Goal: Task Accomplishment & Management: Complete application form

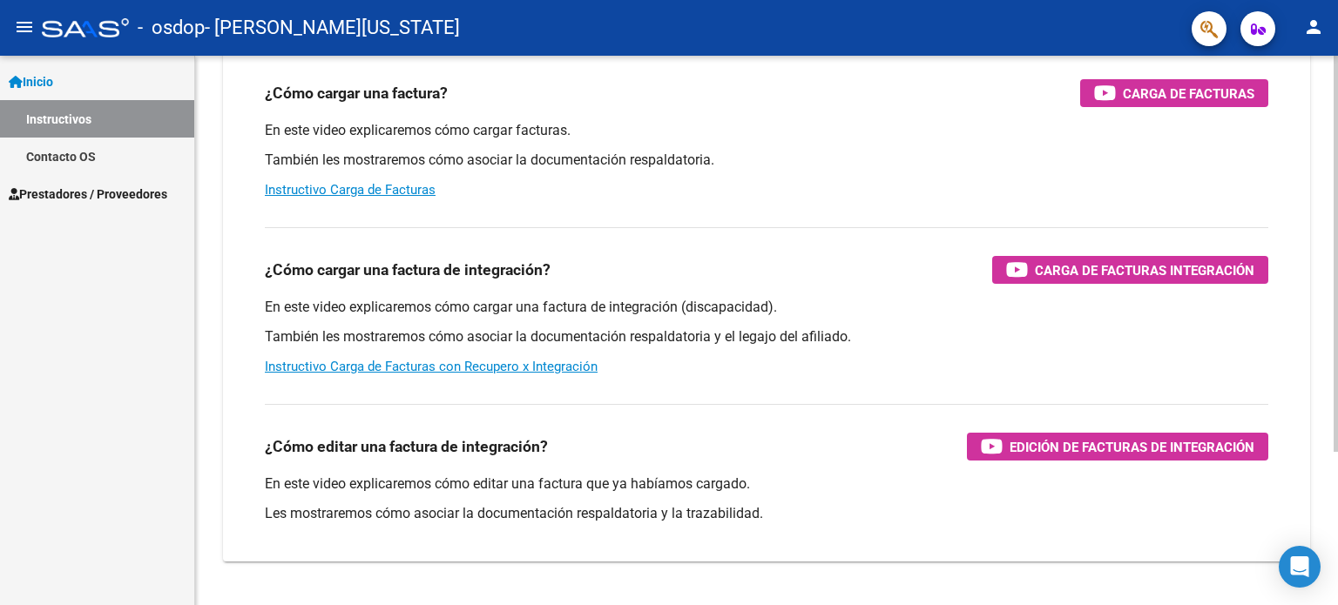
scroll to position [213, 0]
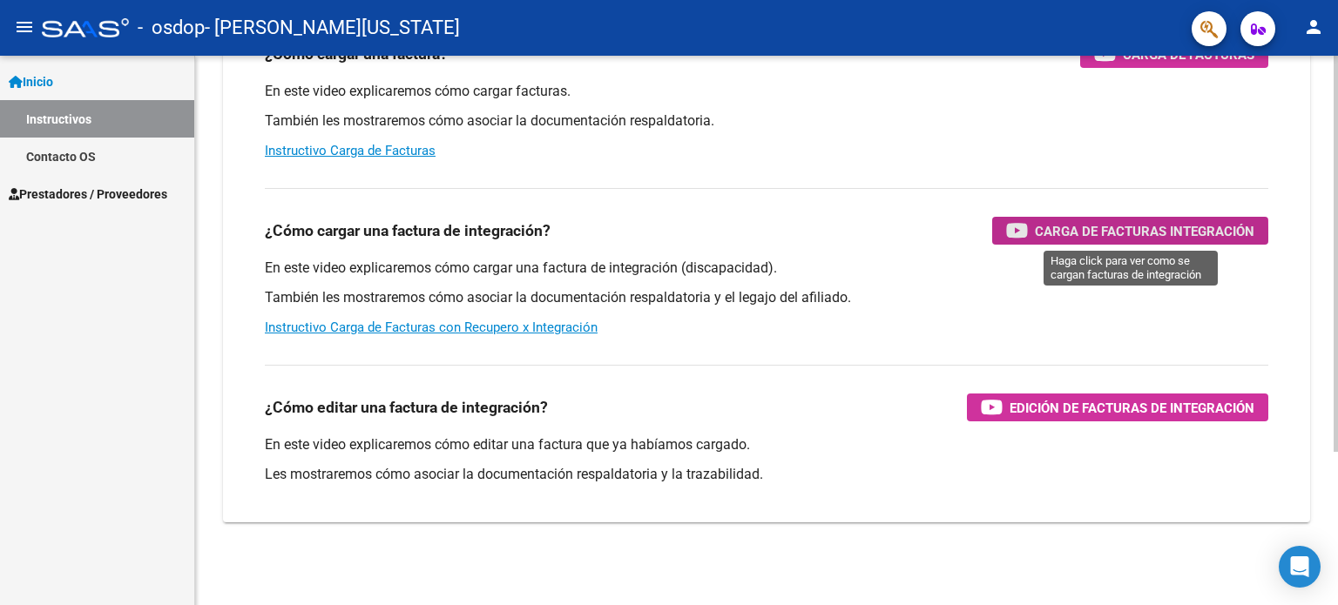
click at [1077, 237] on span "Carga de Facturas Integración" at bounding box center [1144, 231] width 219 height 22
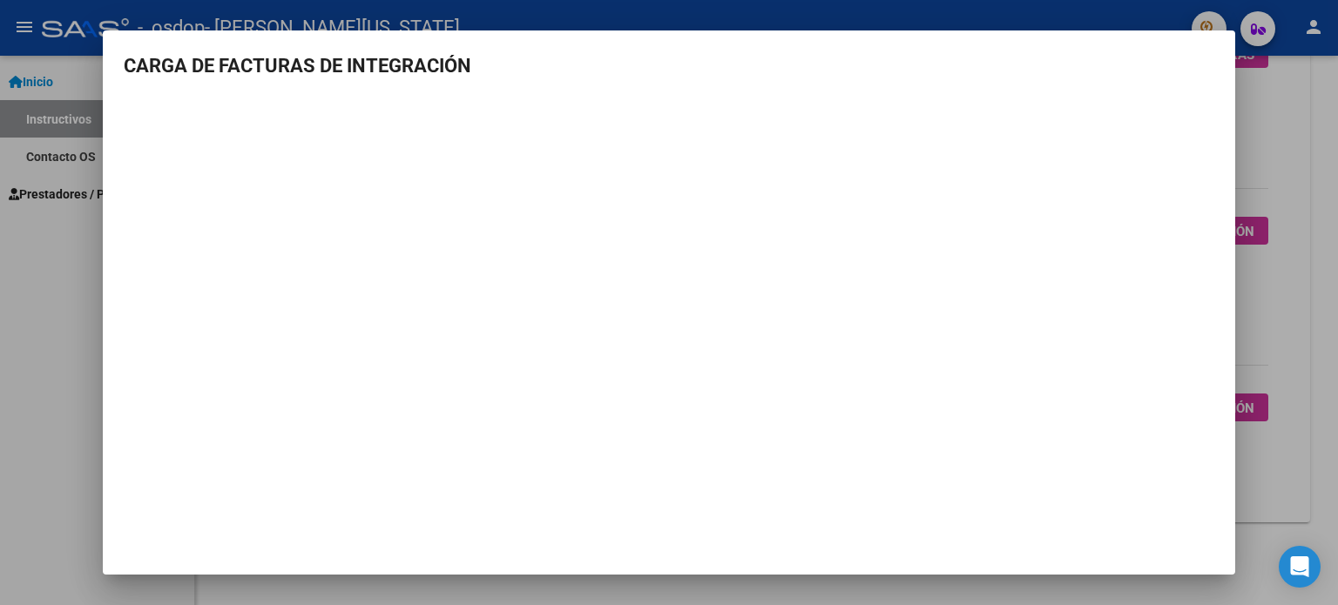
click at [1279, 138] on div at bounding box center [669, 302] width 1338 height 605
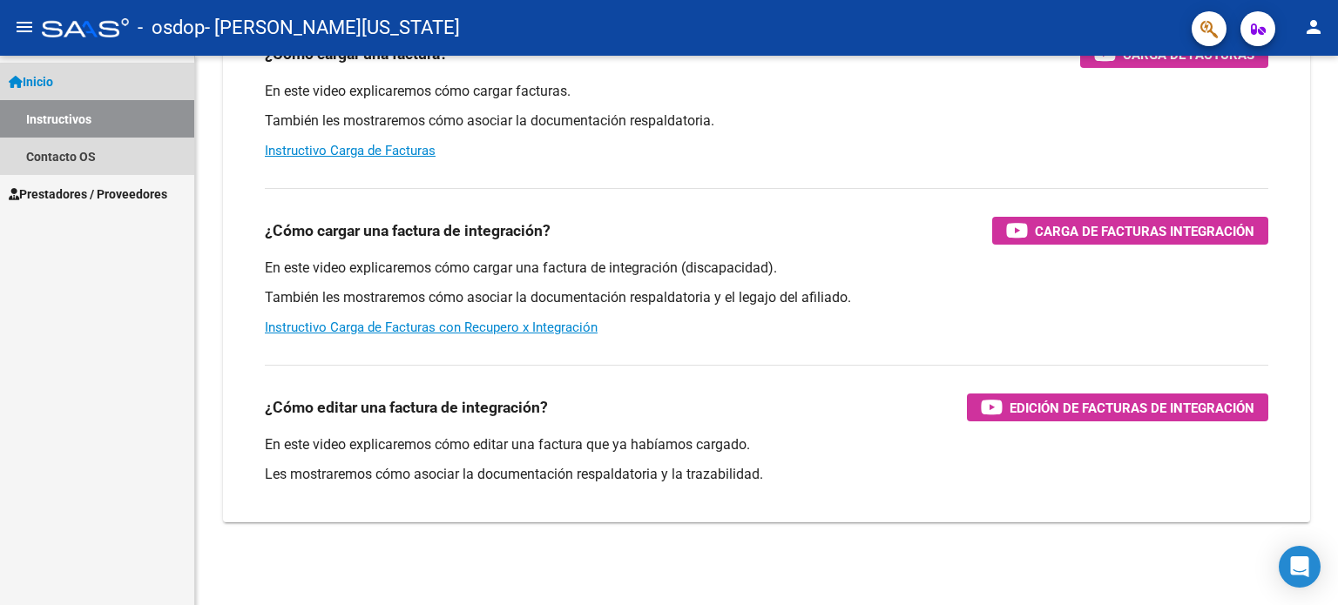
click at [53, 82] on span "Inicio" at bounding box center [31, 81] width 44 height 19
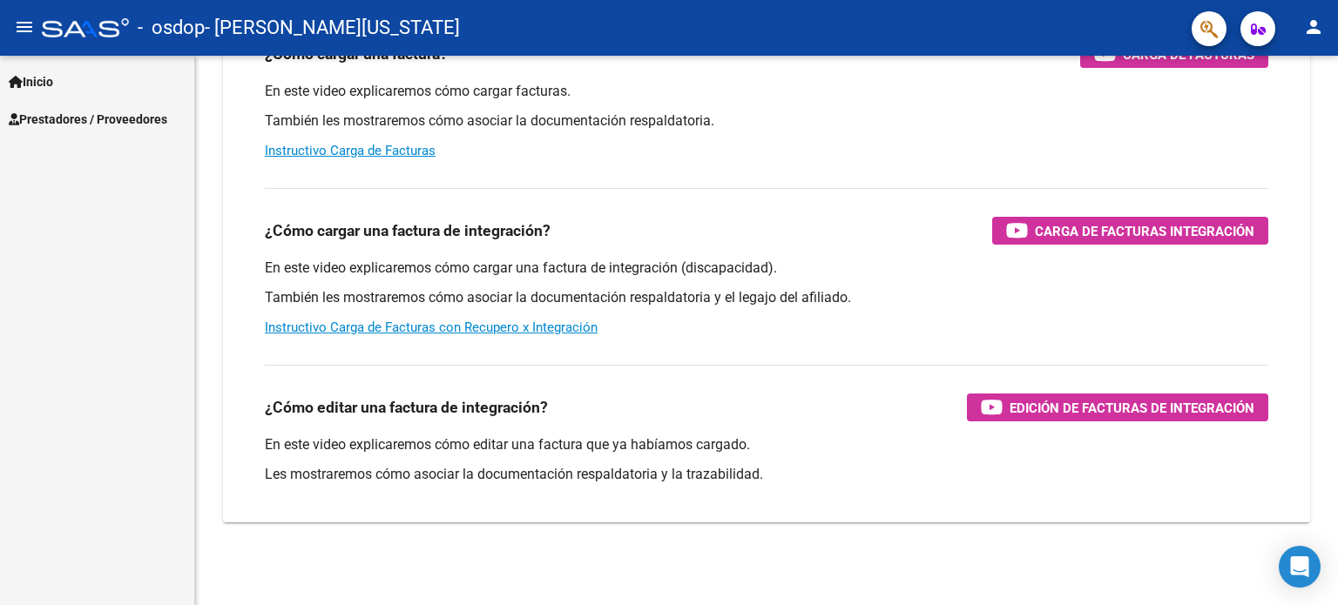
click at [111, 118] on span "Prestadores / Proveedores" at bounding box center [88, 119] width 159 height 19
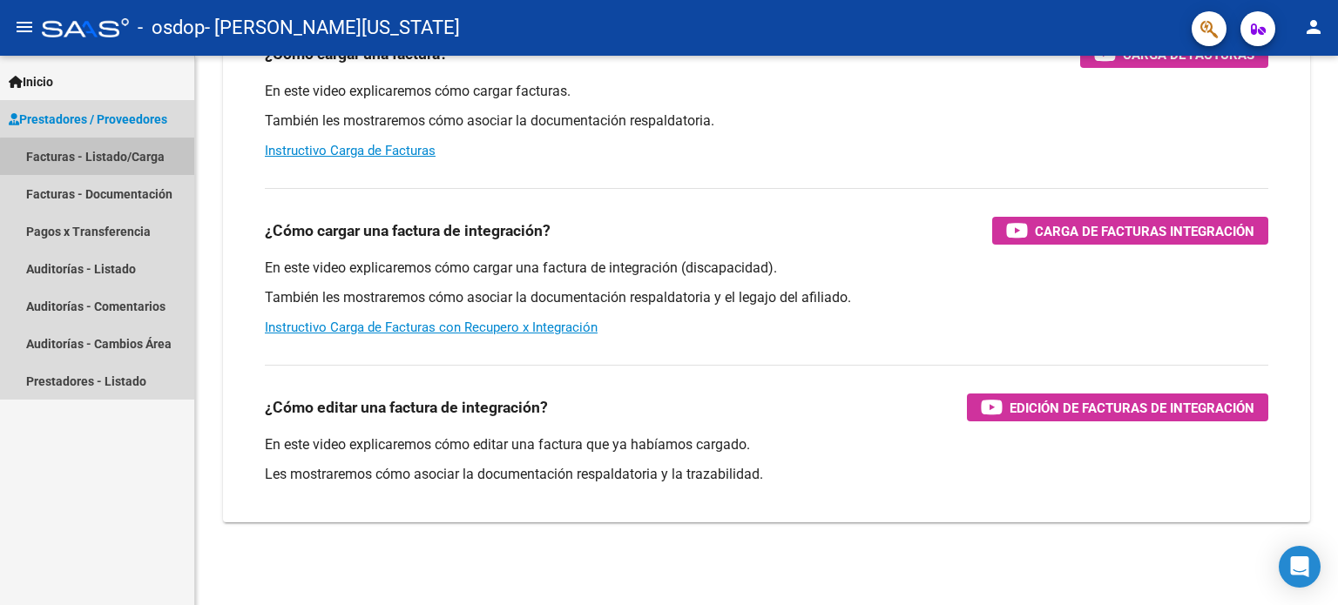
click at [134, 159] on link "Facturas - Listado/Carga" at bounding box center [97, 156] width 194 height 37
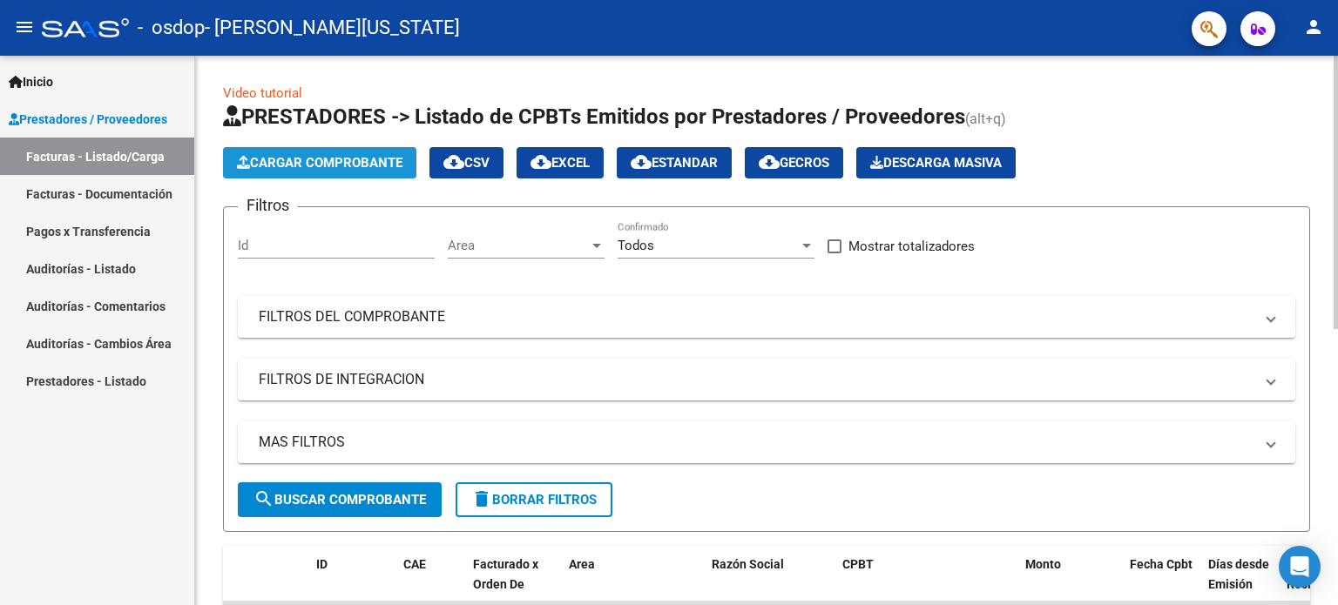
click at [352, 165] on span "Cargar Comprobante" at bounding box center [319, 163] width 165 height 16
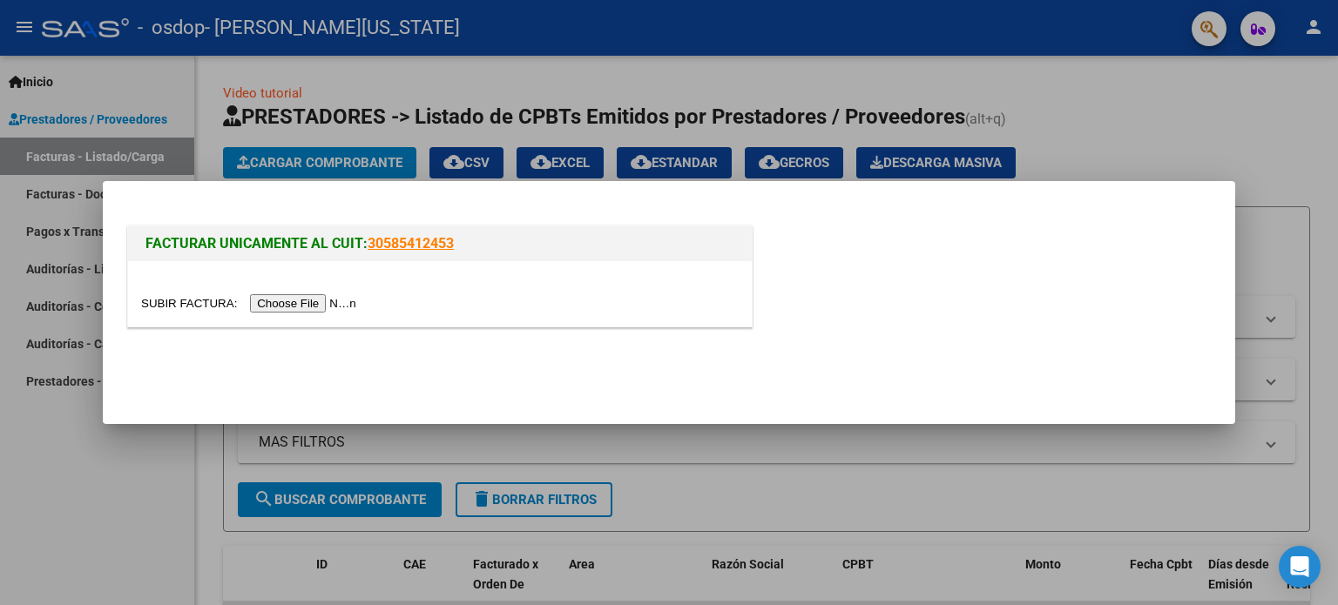
click at [354, 303] on input "file" at bounding box center [251, 303] width 220 height 18
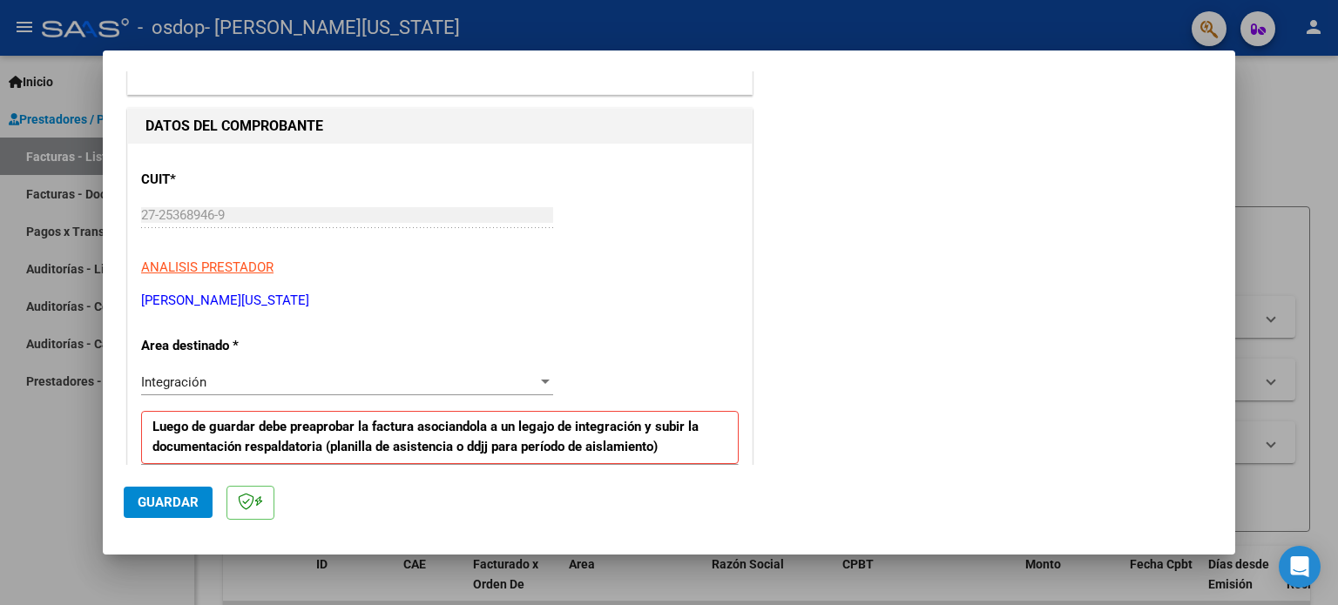
scroll to position [233, 0]
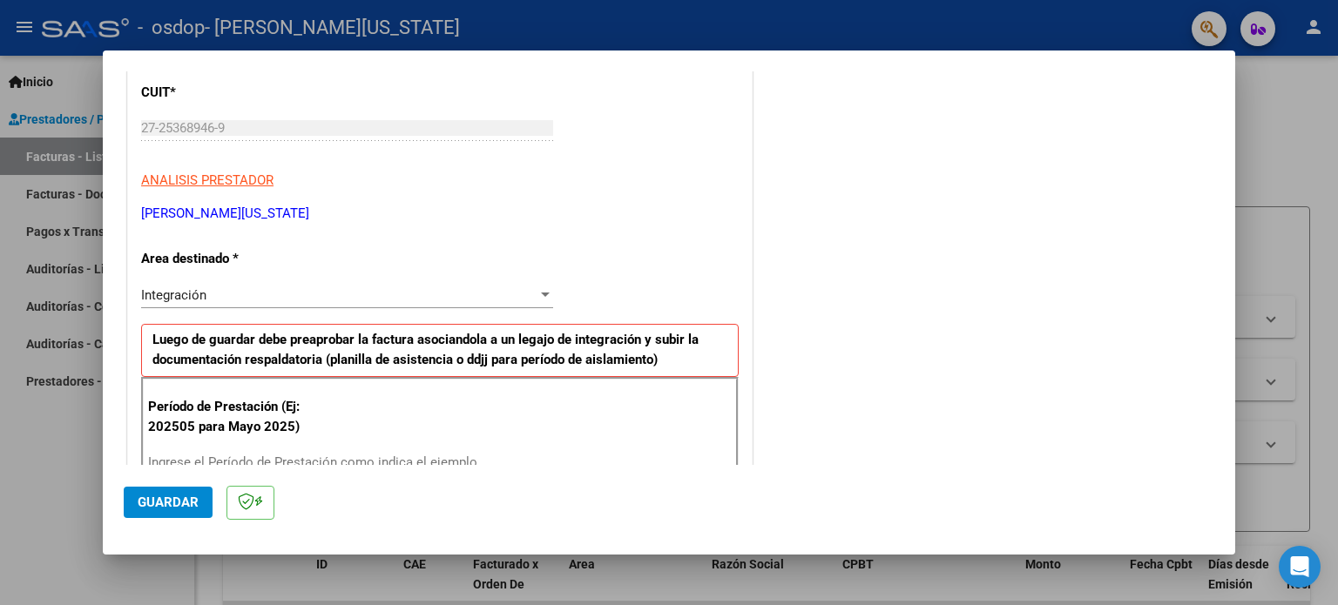
click at [537, 298] on div at bounding box center [545, 295] width 16 height 14
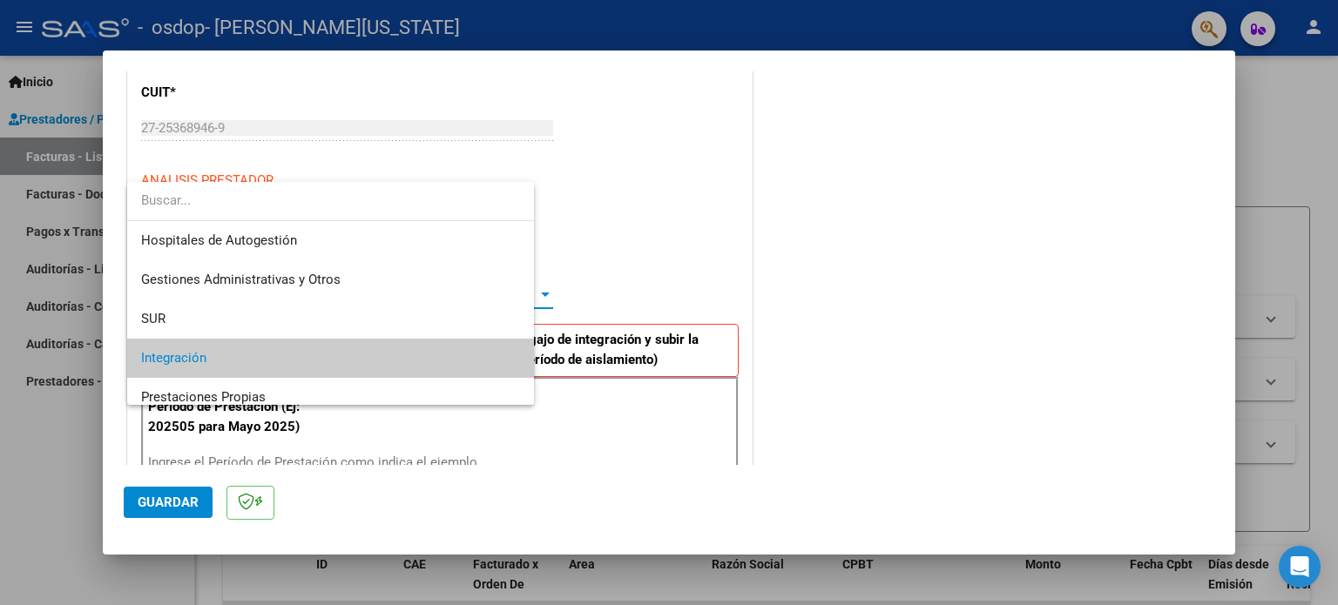
scroll to position [64, 0]
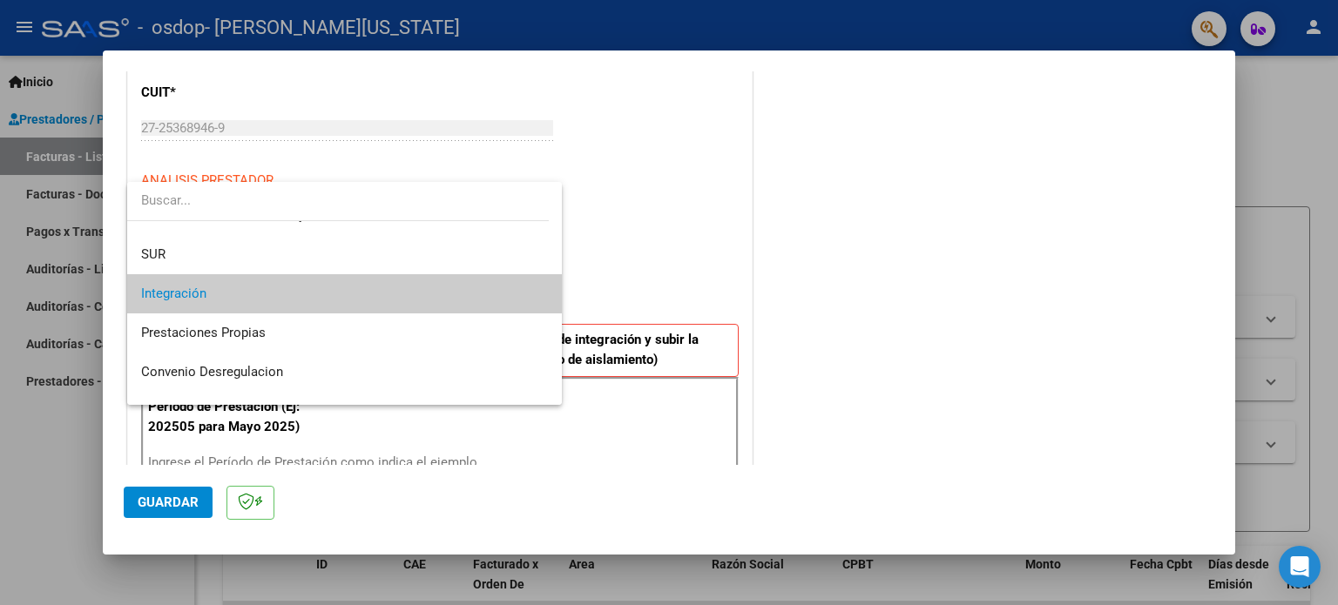
click at [459, 306] on span "Integración" at bounding box center [345, 293] width 408 height 39
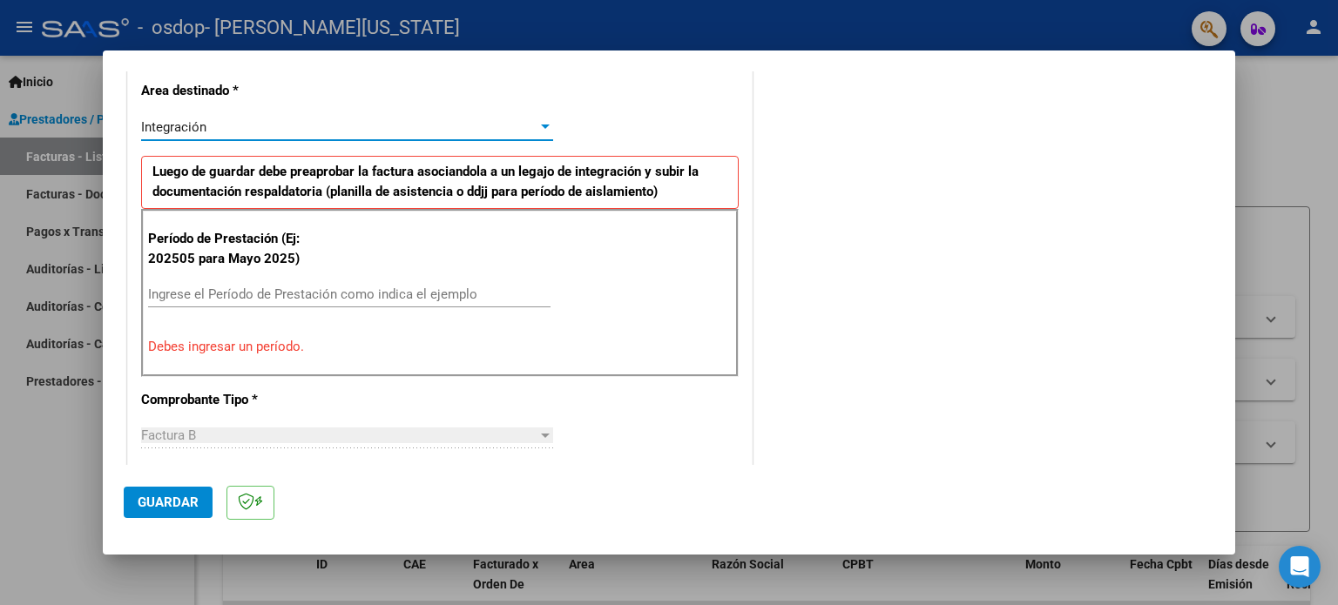
scroll to position [408, 0]
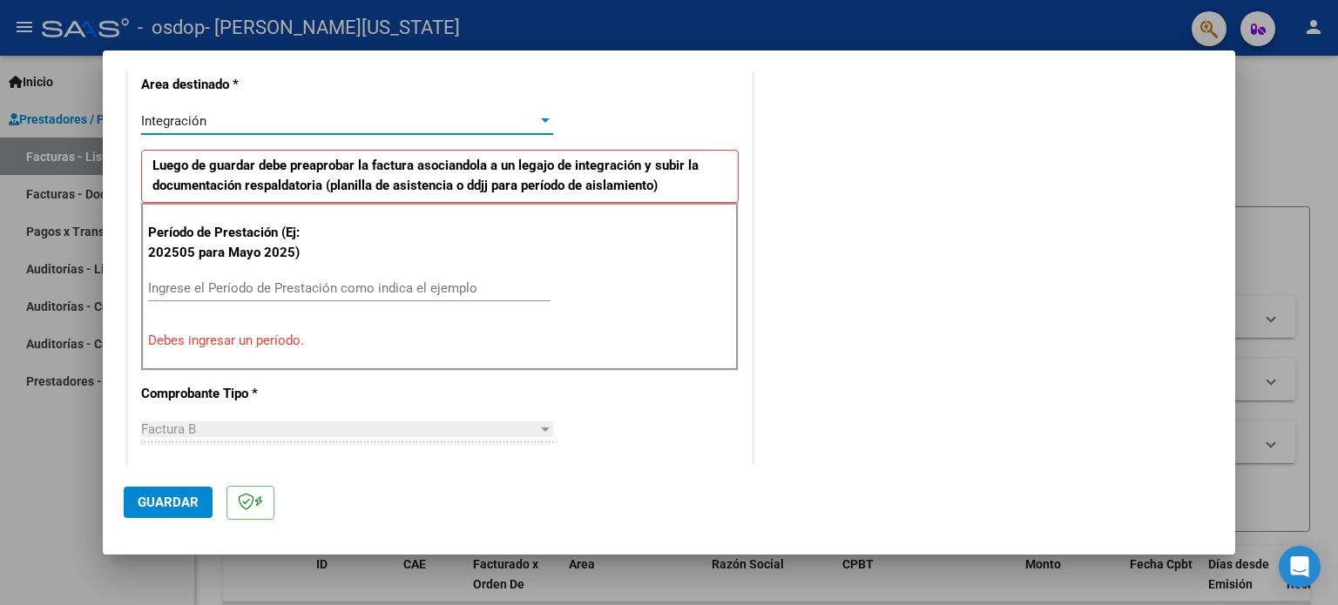
click at [325, 289] on input "Ingrese el Período de Prestación como indica el ejemplo" at bounding box center [349, 288] width 402 height 16
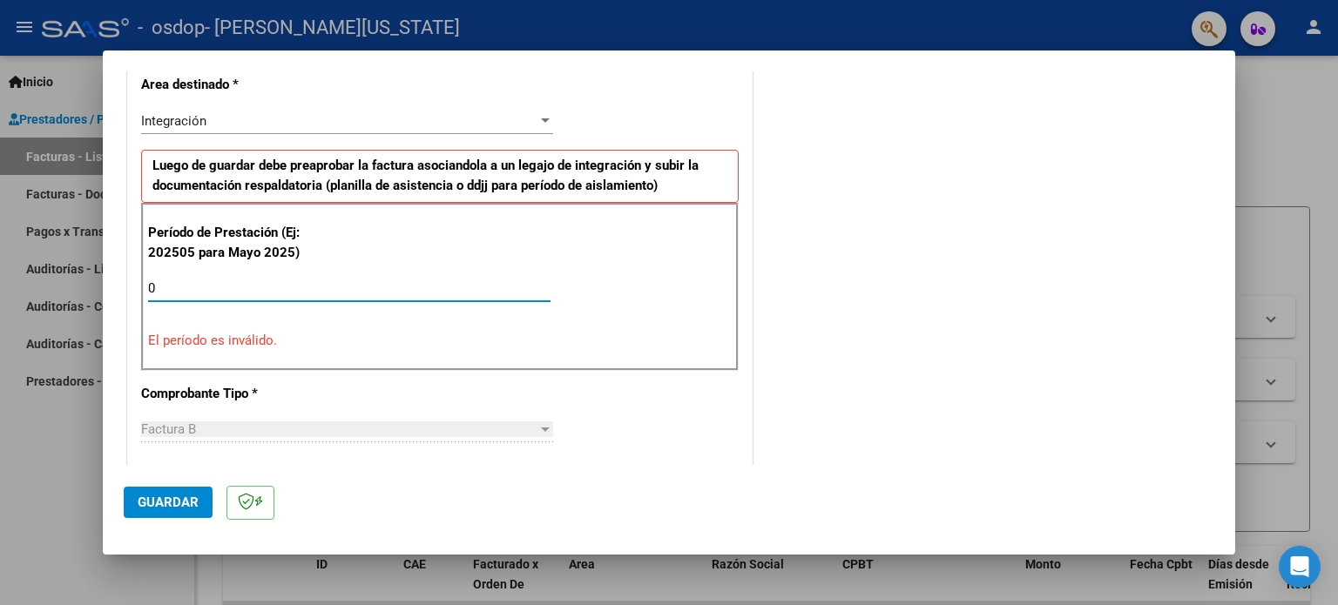
type input "08"
drag, startPoint x: 215, startPoint y: 283, endPoint x: 178, endPoint y: 263, distance: 42.5
click at [178, 263] on div "Período de Prestación (Ej: 202505 para [DATE]) Ingrese el Período de Prestación…" at bounding box center [439, 286] width 597 height 167
click at [167, 288] on input "Ingrese el Período de Prestación como indica el ejemplo" at bounding box center [349, 288] width 402 height 16
click at [199, 288] on input "2025" at bounding box center [349, 288] width 402 height 16
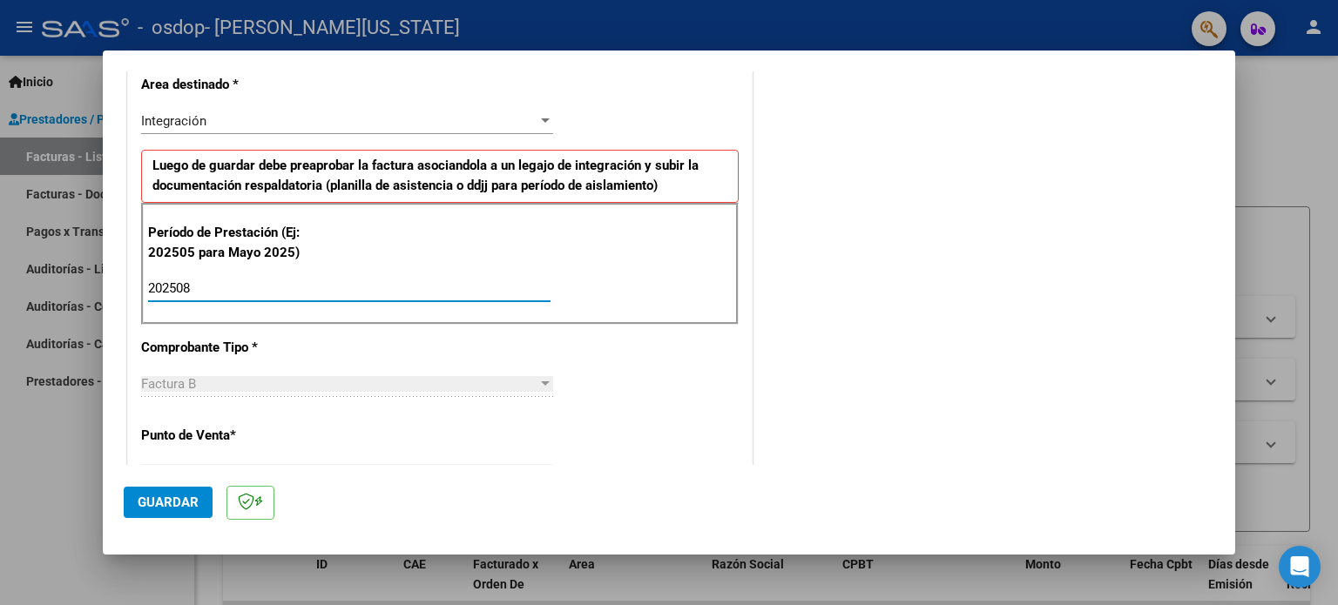
type input "202508"
click at [178, 431] on p "Punto de Venta *" at bounding box center [230, 436] width 179 height 20
click at [245, 431] on p "Punto de Venta *" at bounding box center [230, 436] width 179 height 20
click at [236, 430] on span "*" at bounding box center [233, 436] width 6 height 16
click at [275, 381] on div "Factura B" at bounding box center [339, 384] width 396 height 16
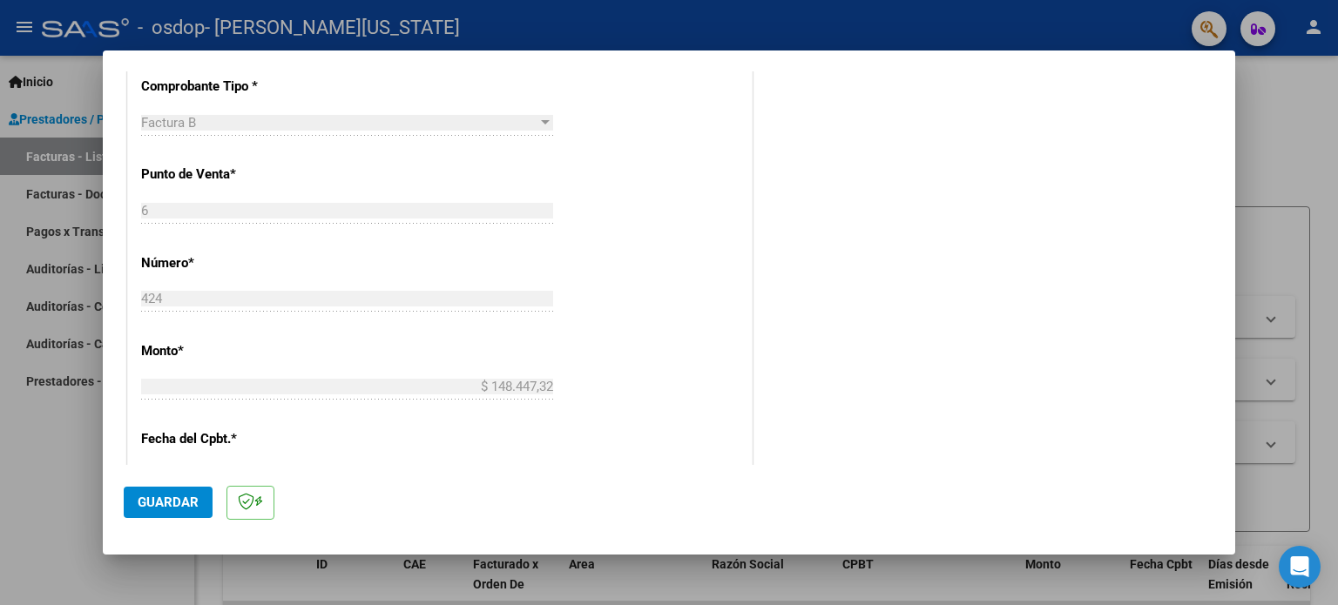
scroll to position [582, 0]
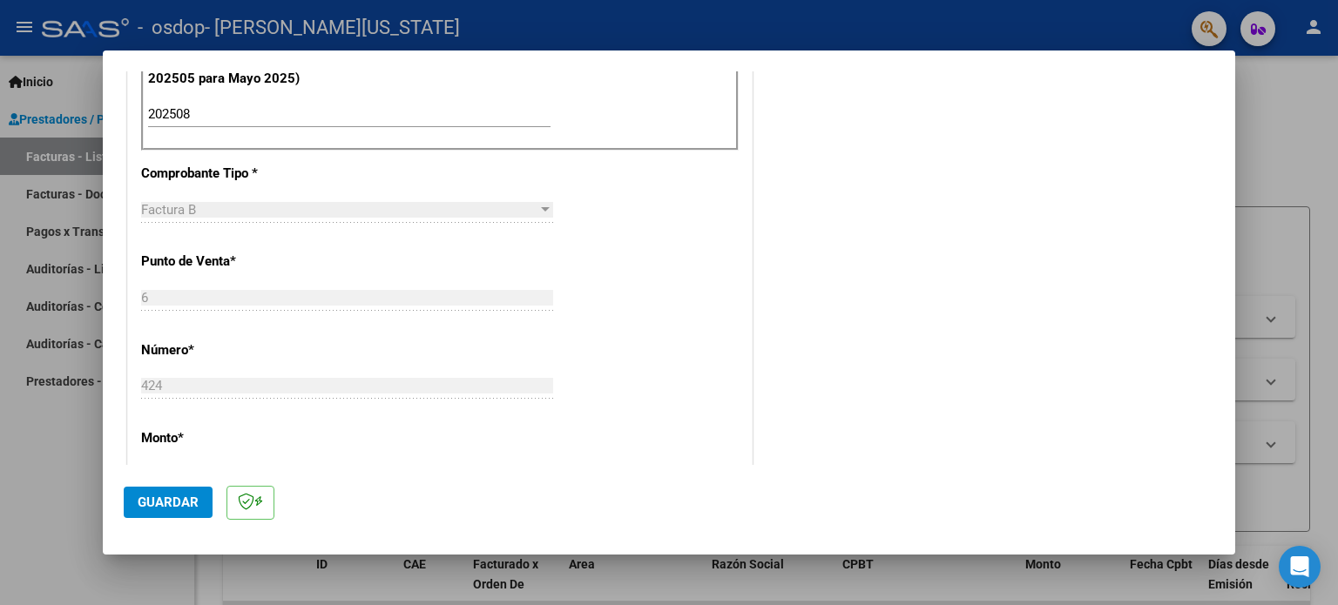
click at [541, 208] on div at bounding box center [545, 209] width 9 height 4
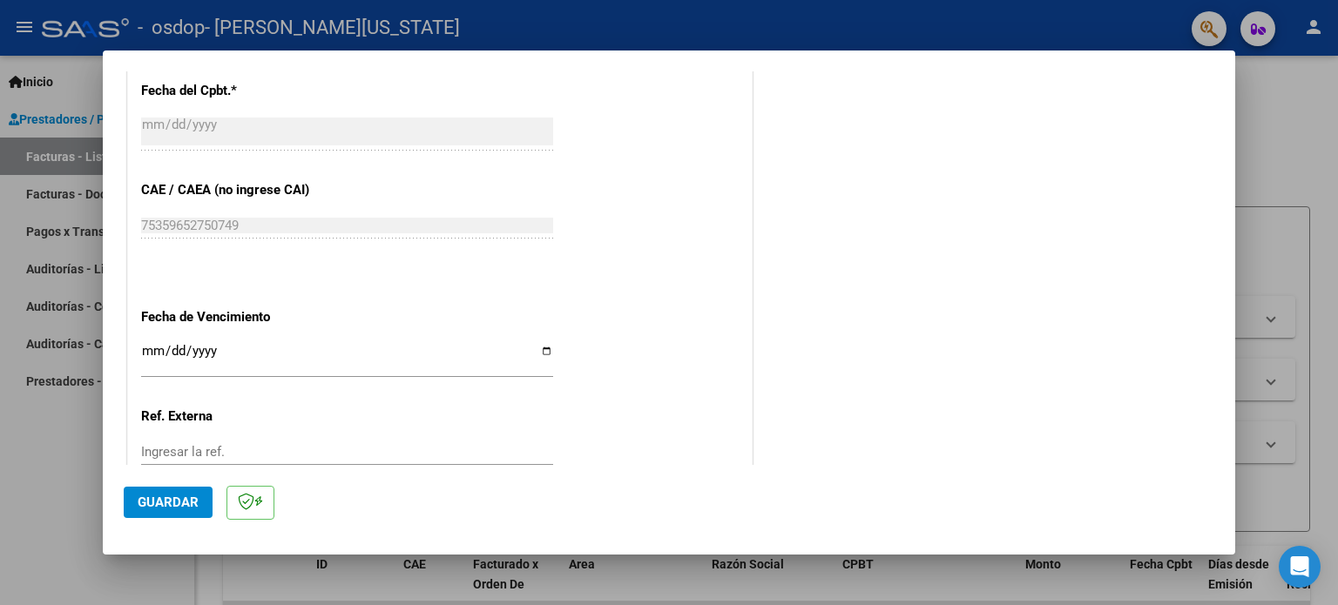
scroll to position [1104, 0]
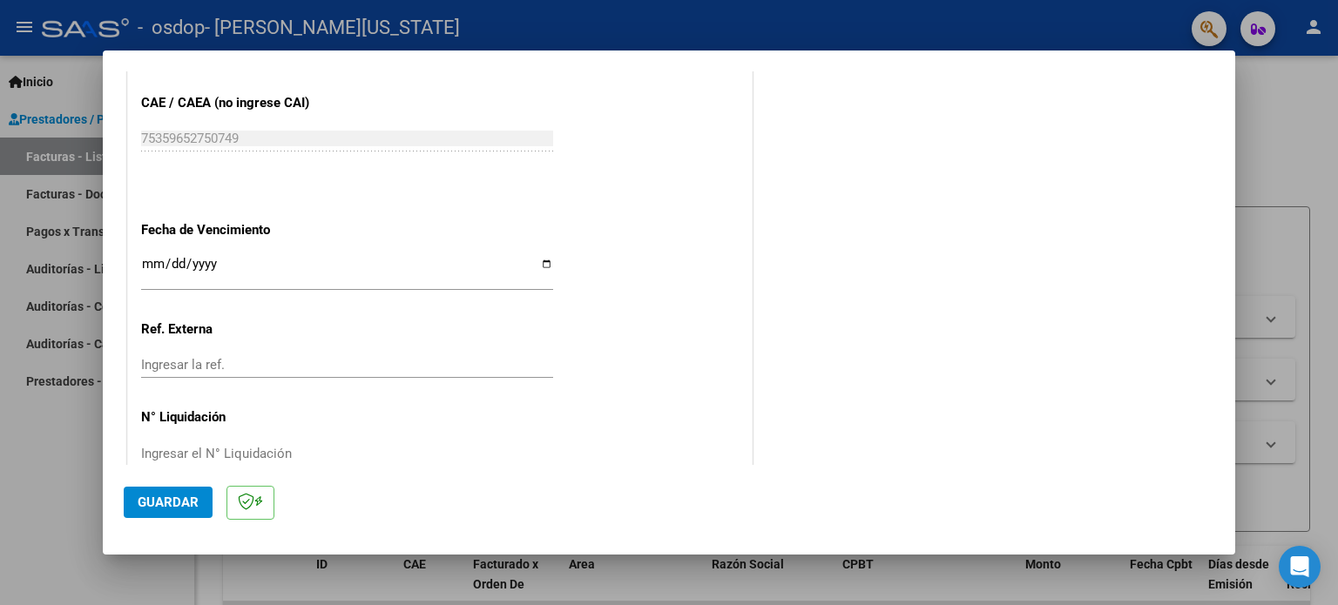
click at [314, 253] on div "Ingresar la fecha" at bounding box center [347, 271] width 412 height 37
click at [158, 268] on input "Ingresar la fecha" at bounding box center [347, 271] width 412 height 28
click at [165, 266] on input "Ingresar la fecha" at bounding box center [347, 271] width 412 height 28
click at [152, 263] on input "Ingresar la fecha" at bounding box center [347, 271] width 412 height 28
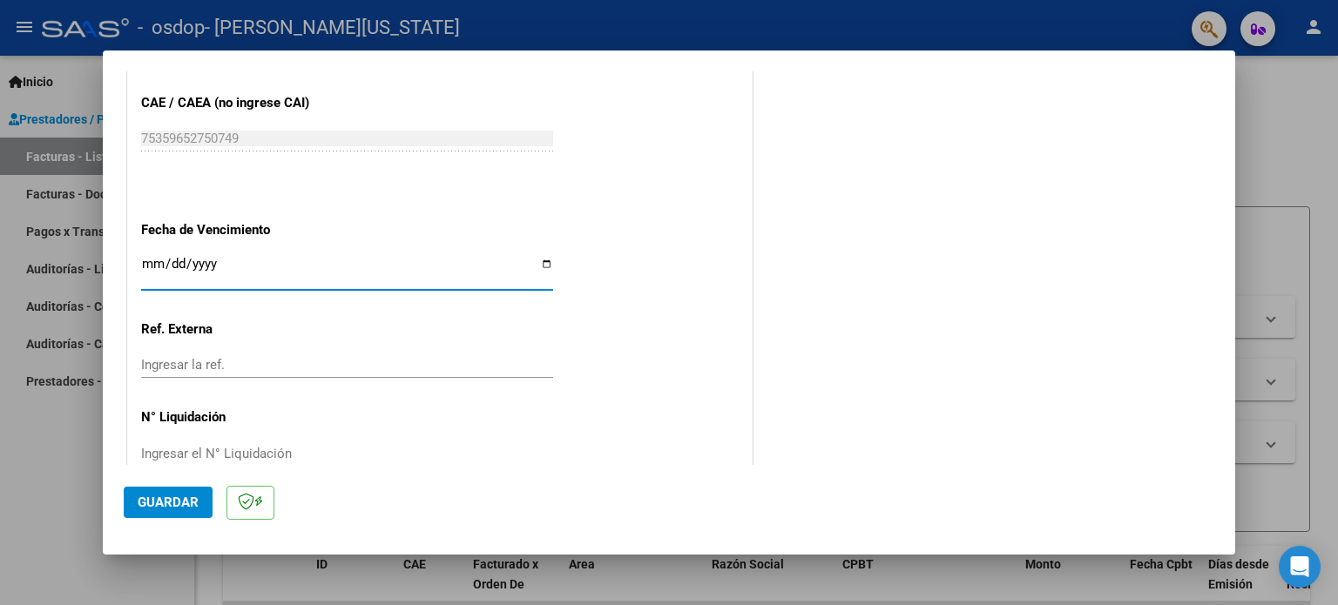
click at [152, 263] on input "Ingresar la fecha" at bounding box center [347, 271] width 412 height 28
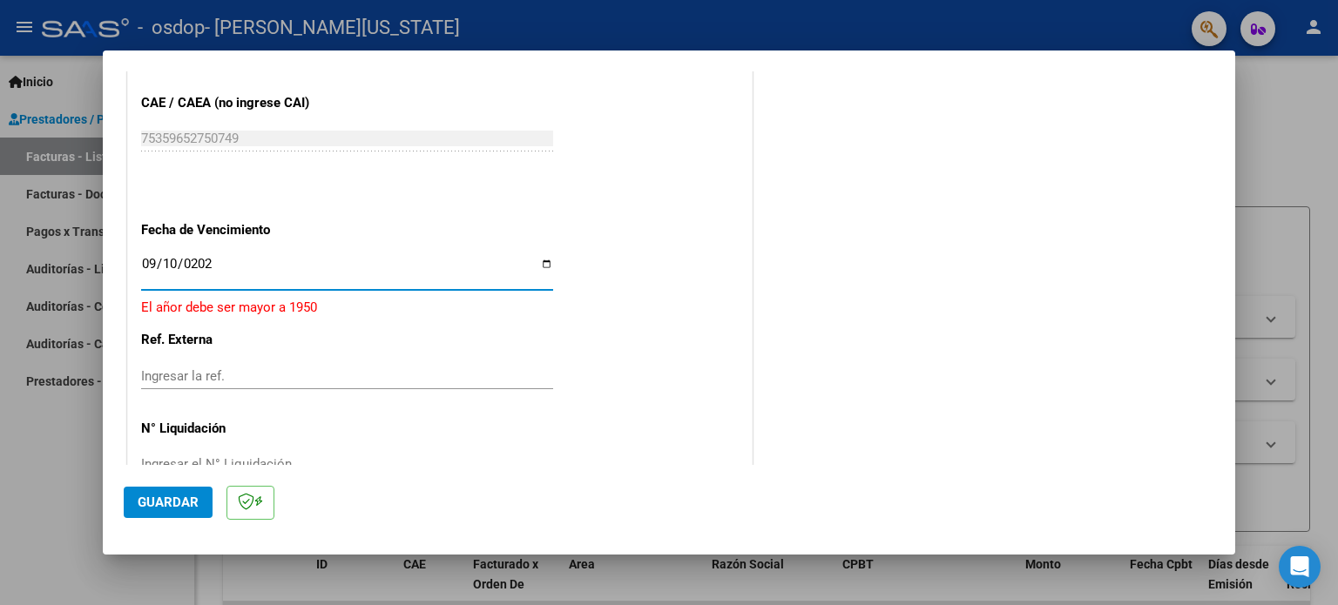
type input "[DATE]"
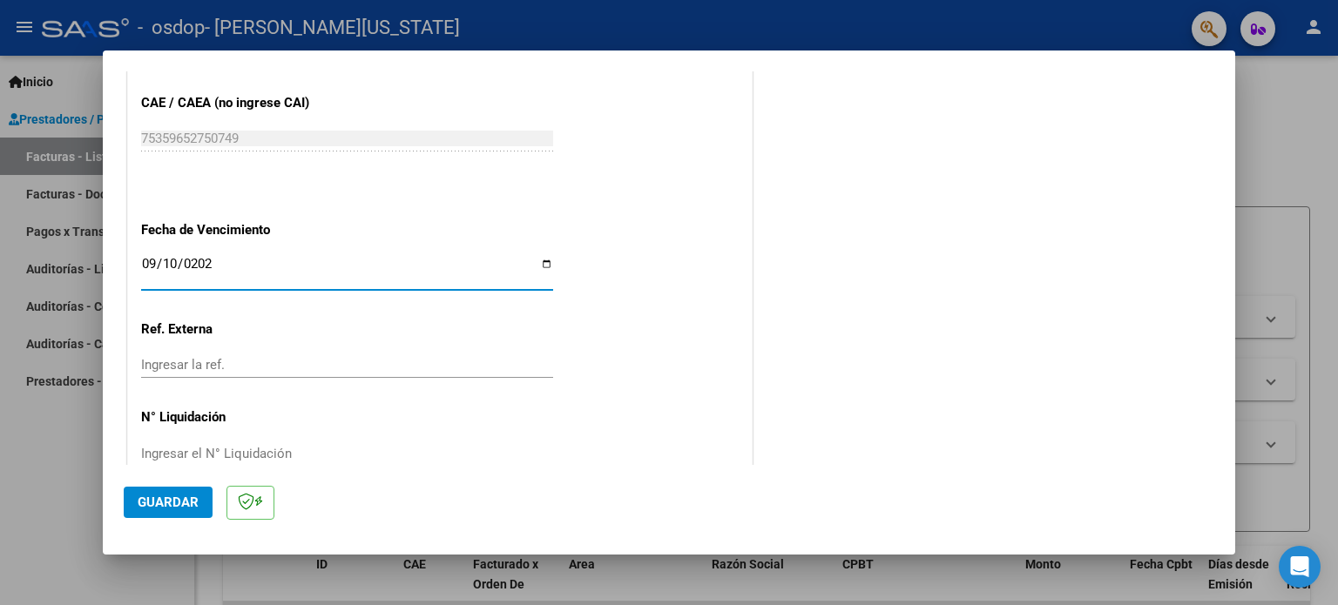
click at [246, 370] on input "Ingresar la ref." at bounding box center [347, 365] width 412 height 16
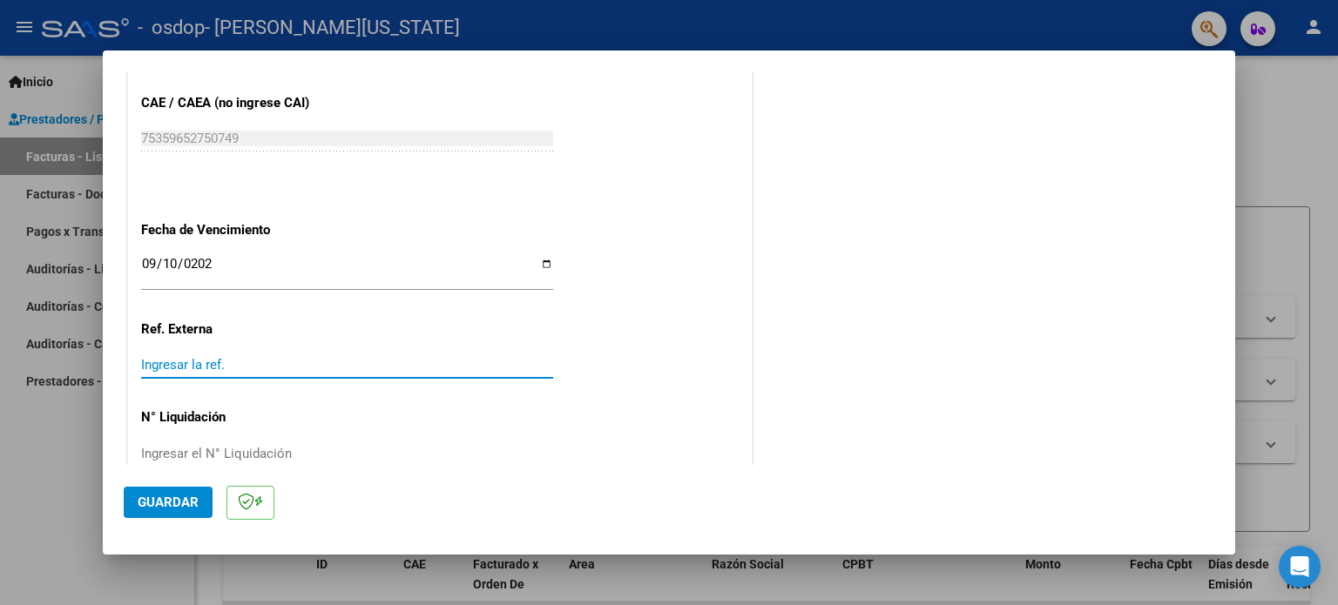
click at [735, 570] on div at bounding box center [669, 302] width 1338 height 605
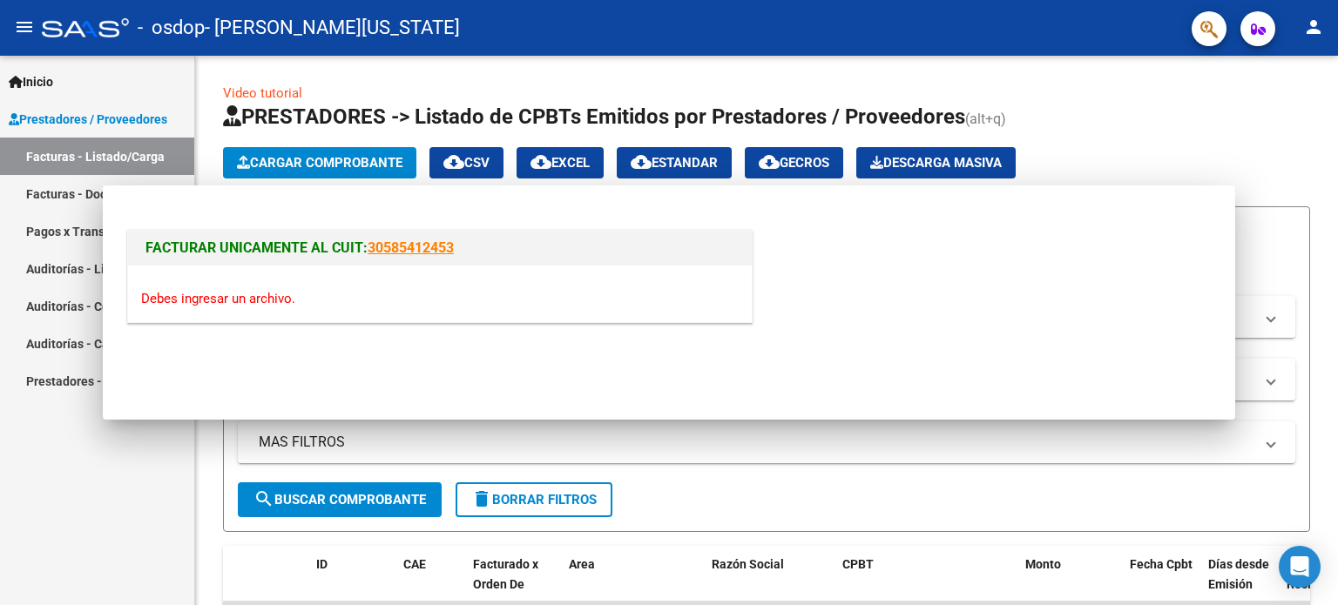
scroll to position [0, 0]
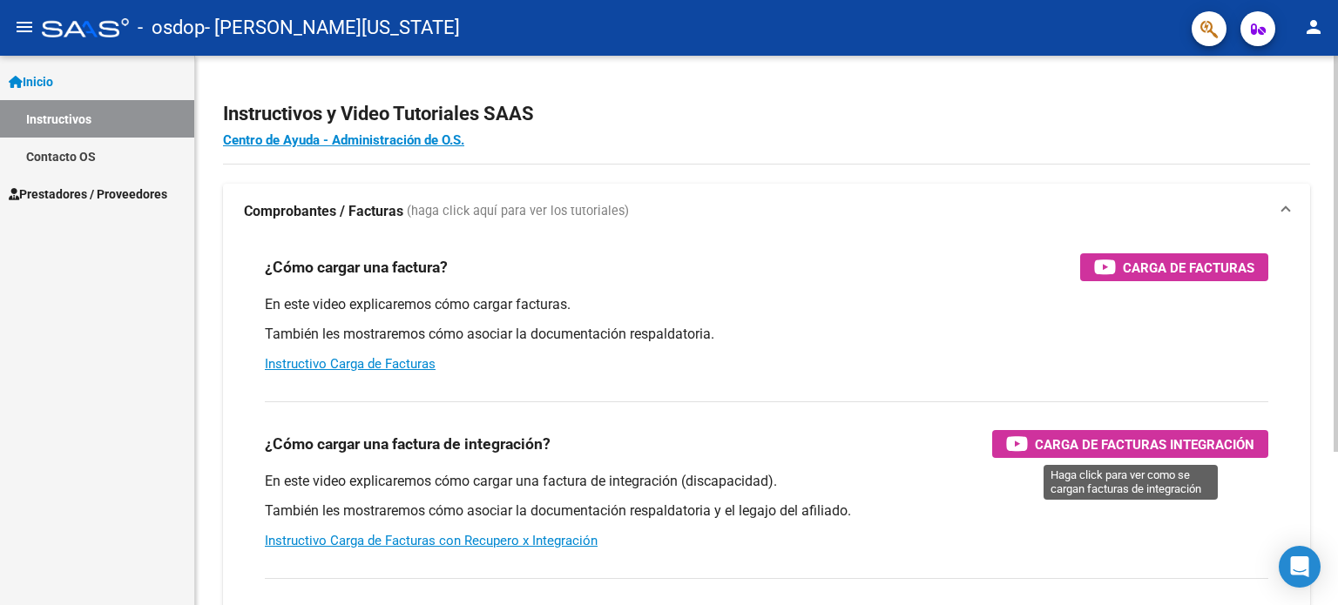
click at [1164, 449] on span "Carga de Facturas Integración" at bounding box center [1144, 445] width 219 height 22
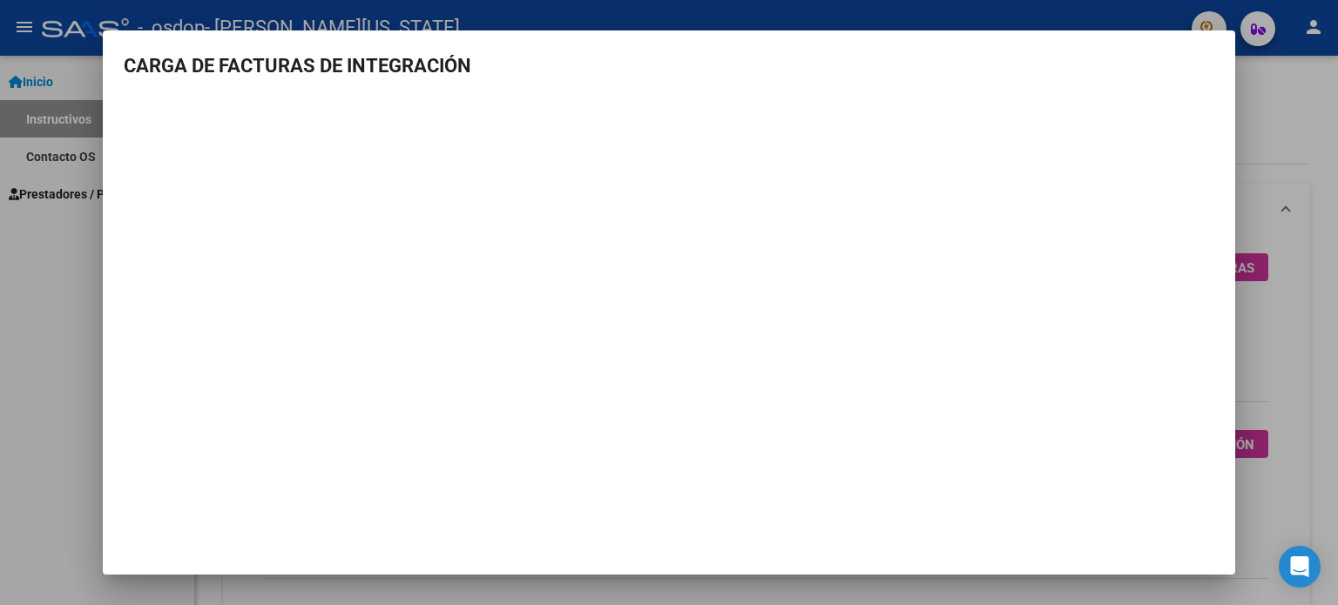
click at [1305, 138] on div at bounding box center [669, 302] width 1338 height 605
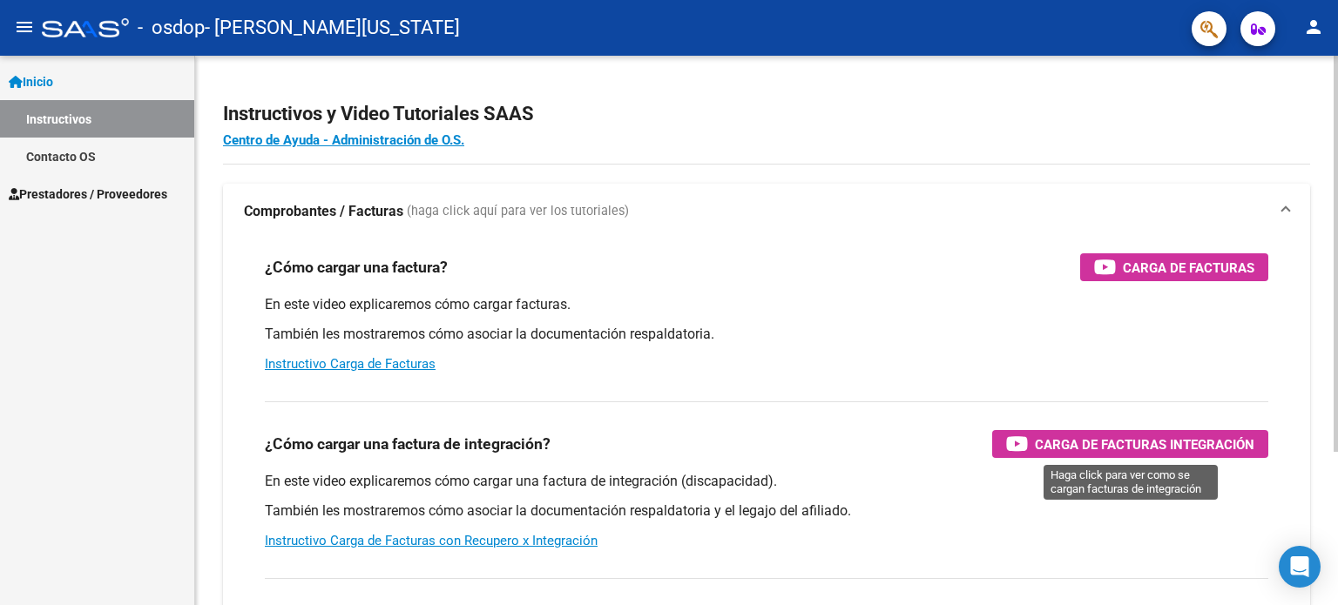
click at [1129, 439] on span "Carga de Facturas Integración" at bounding box center [1144, 445] width 219 height 22
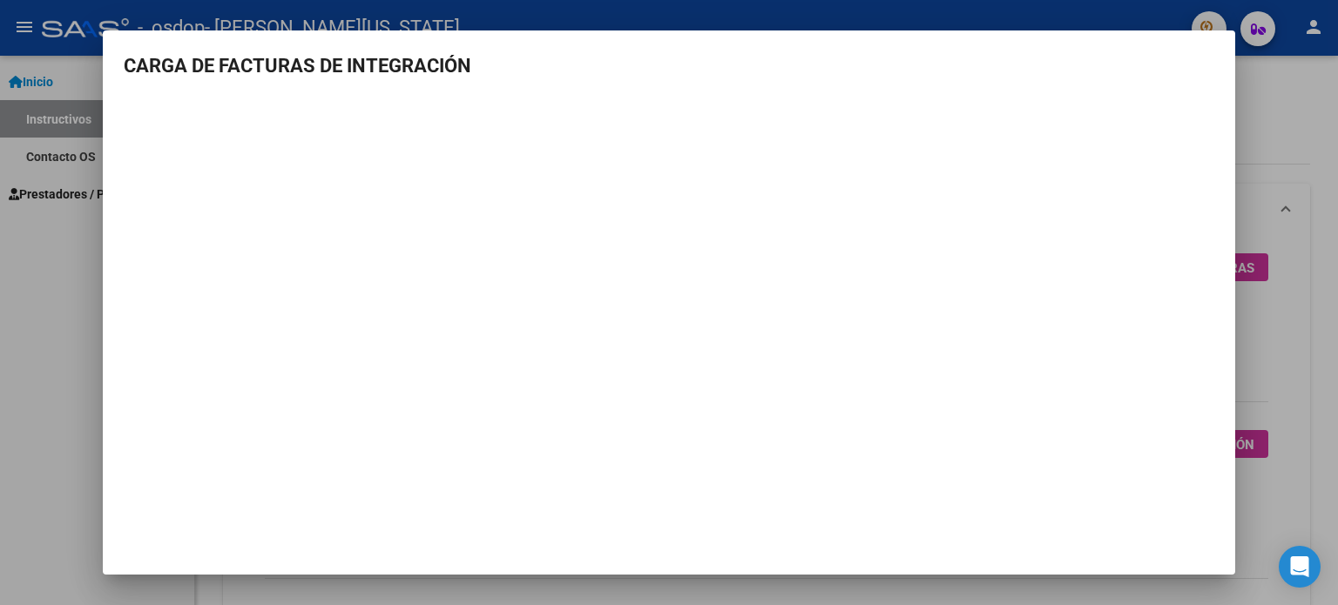
click at [1301, 71] on div at bounding box center [669, 302] width 1338 height 605
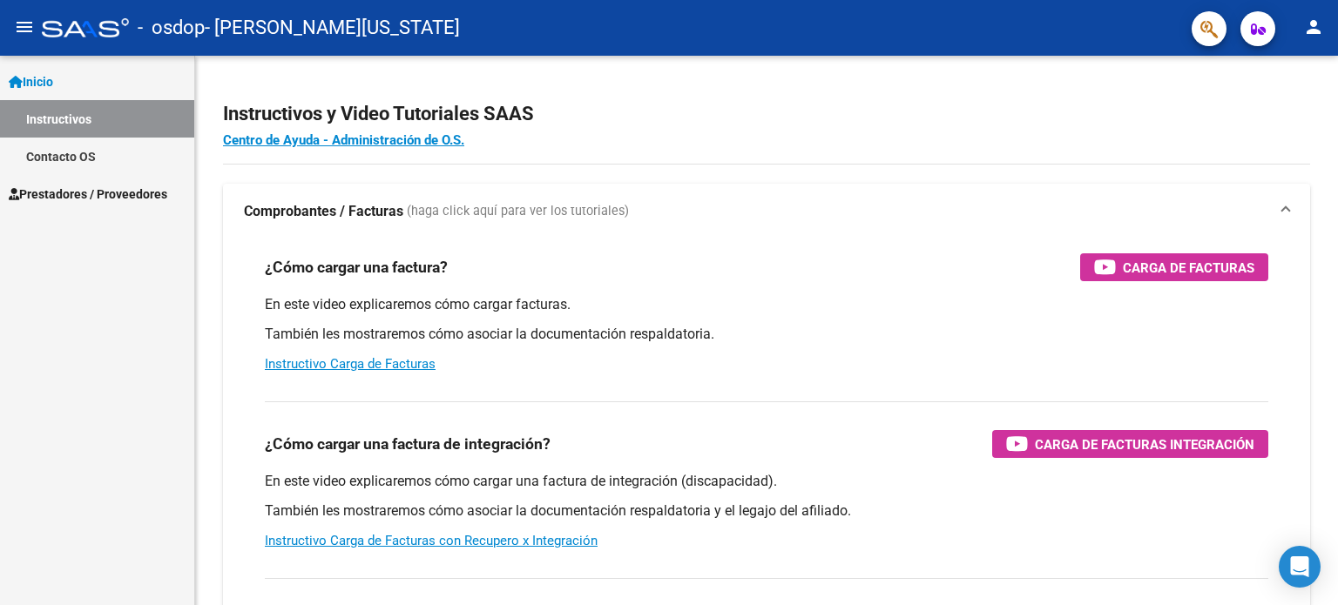
click at [53, 75] on span "Inicio" at bounding box center [31, 81] width 44 height 19
click at [44, 78] on span "Inicio" at bounding box center [31, 81] width 44 height 19
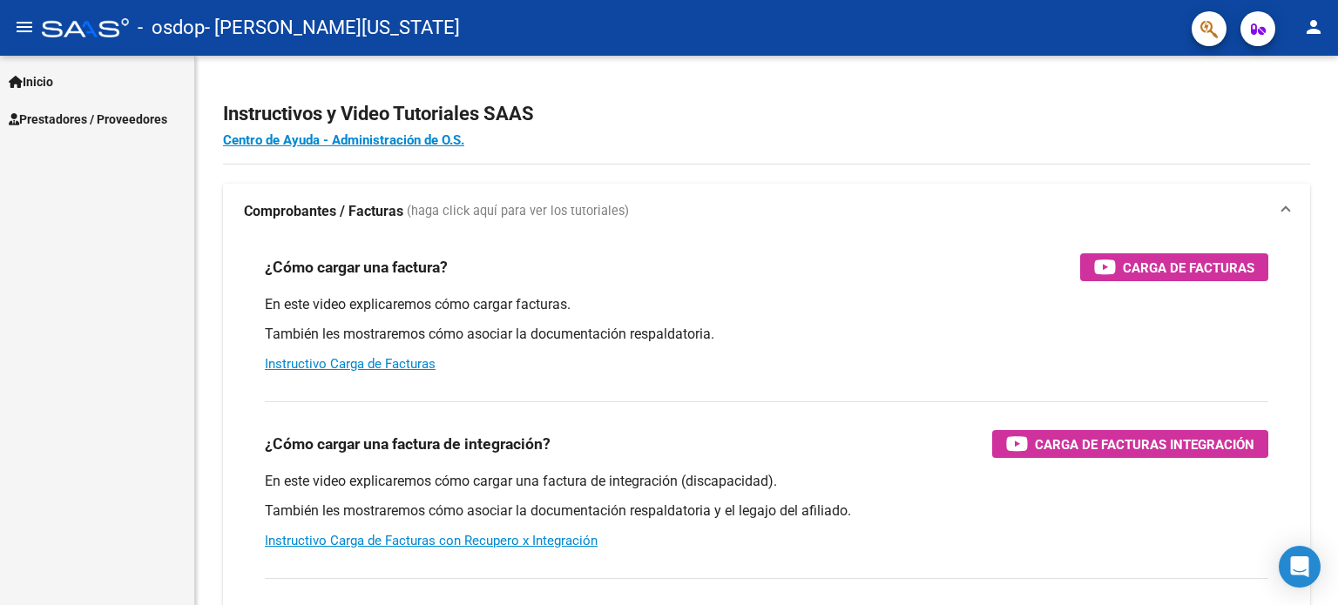
click at [56, 122] on span "Prestadores / Proveedores" at bounding box center [88, 119] width 159 height 19
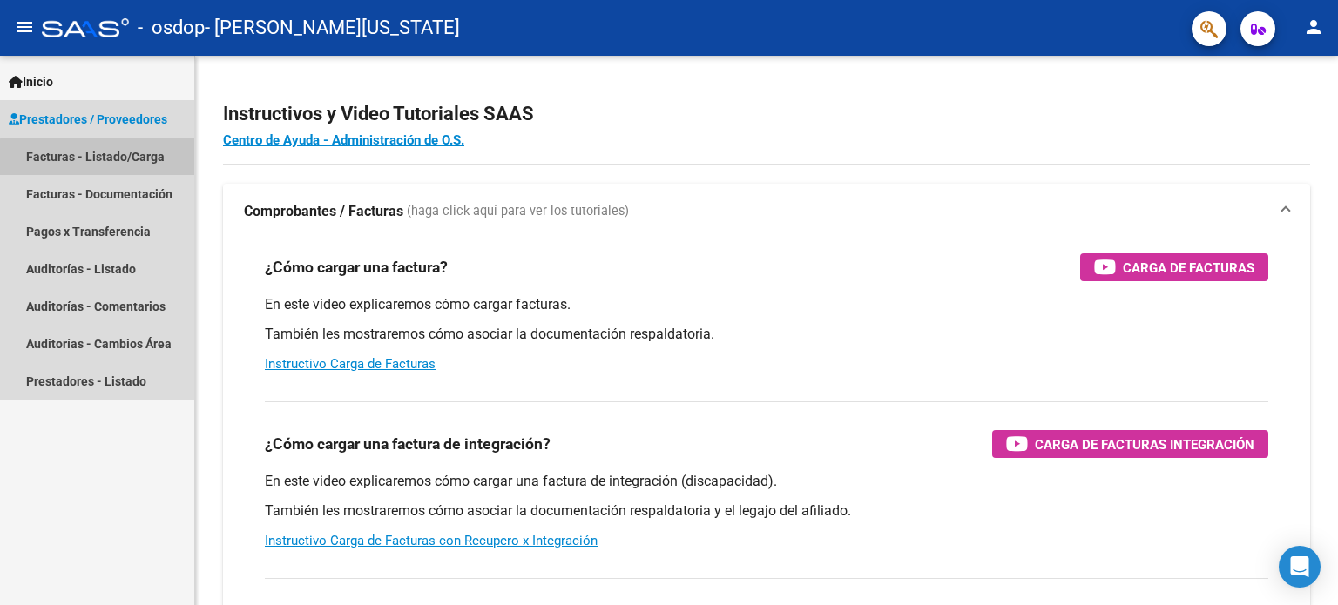
click at [110, 163] on link "Facturas - Listado/Carga" at bounding box center [97, 156] width 194 height 37
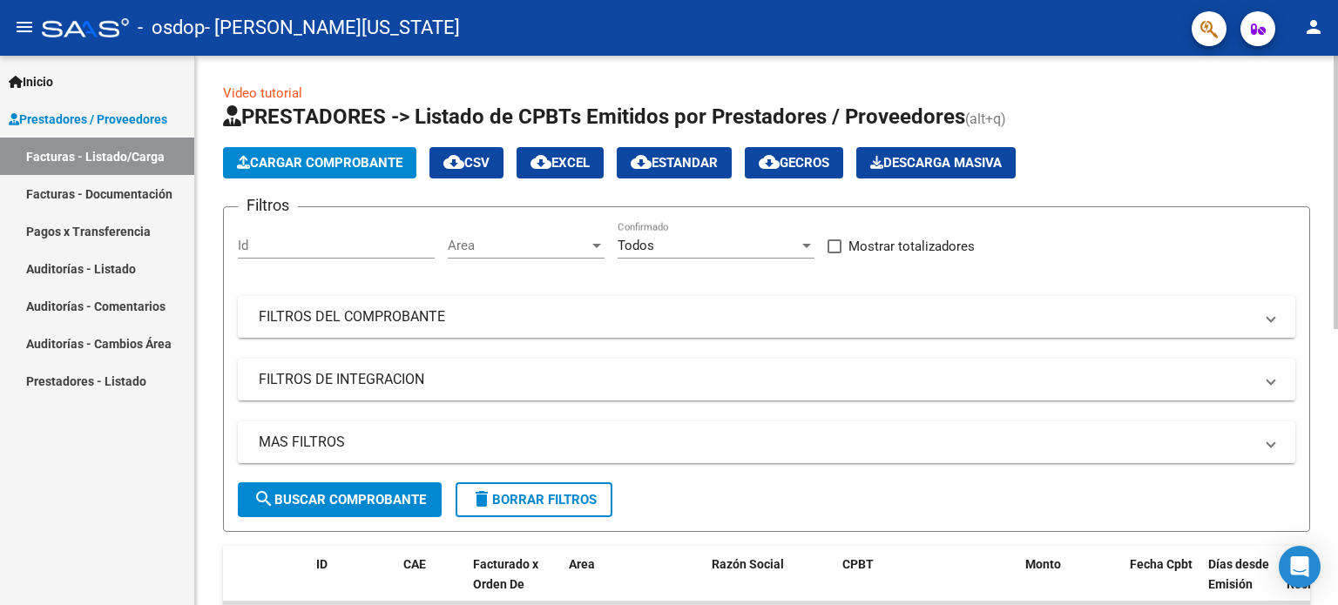
click at [321, 252] on input "Id" at bounding box center [336, 246] width 197 height 16
click at [324, 160] on span "Cargar Comprobante" at bounding box center [319, 163] width 165 height 16
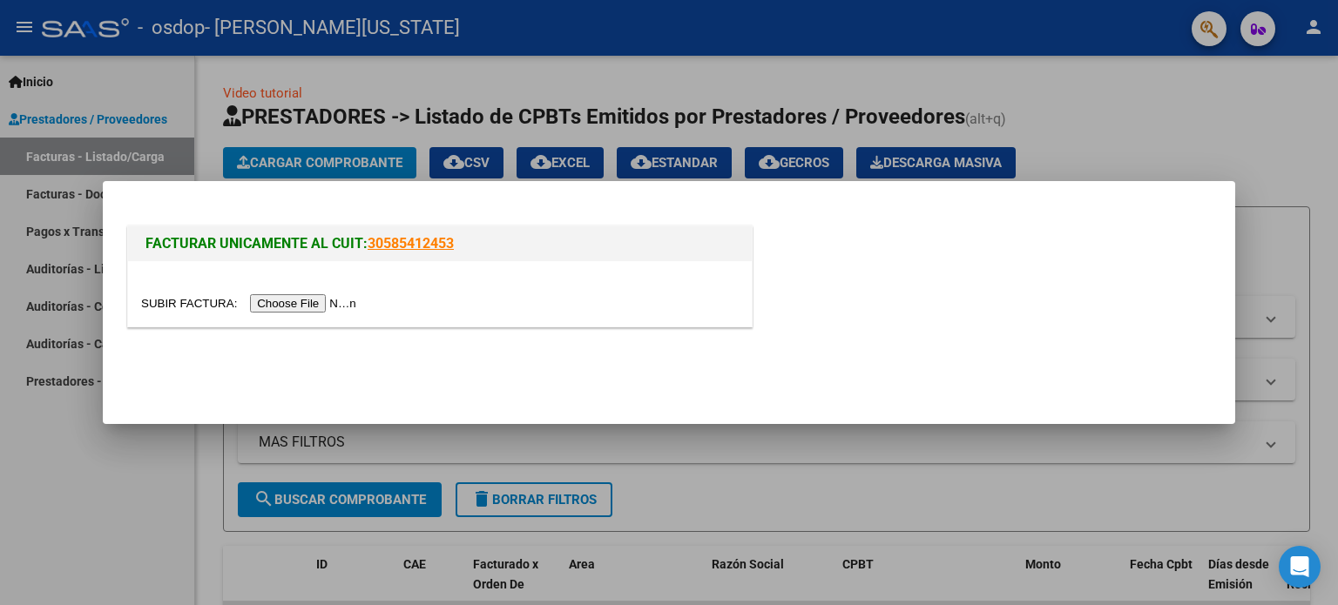
click at [310, 307] on input "file" at bounding box center [251, 303] width 220 height 18
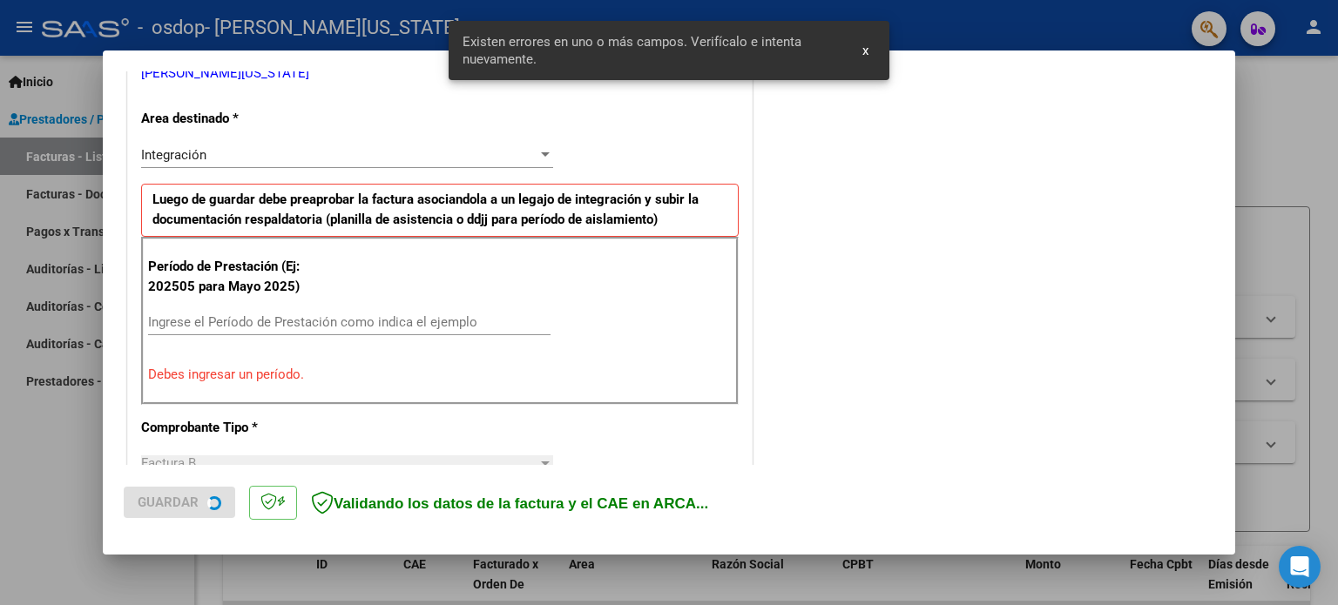
scroll to position [375, 0]
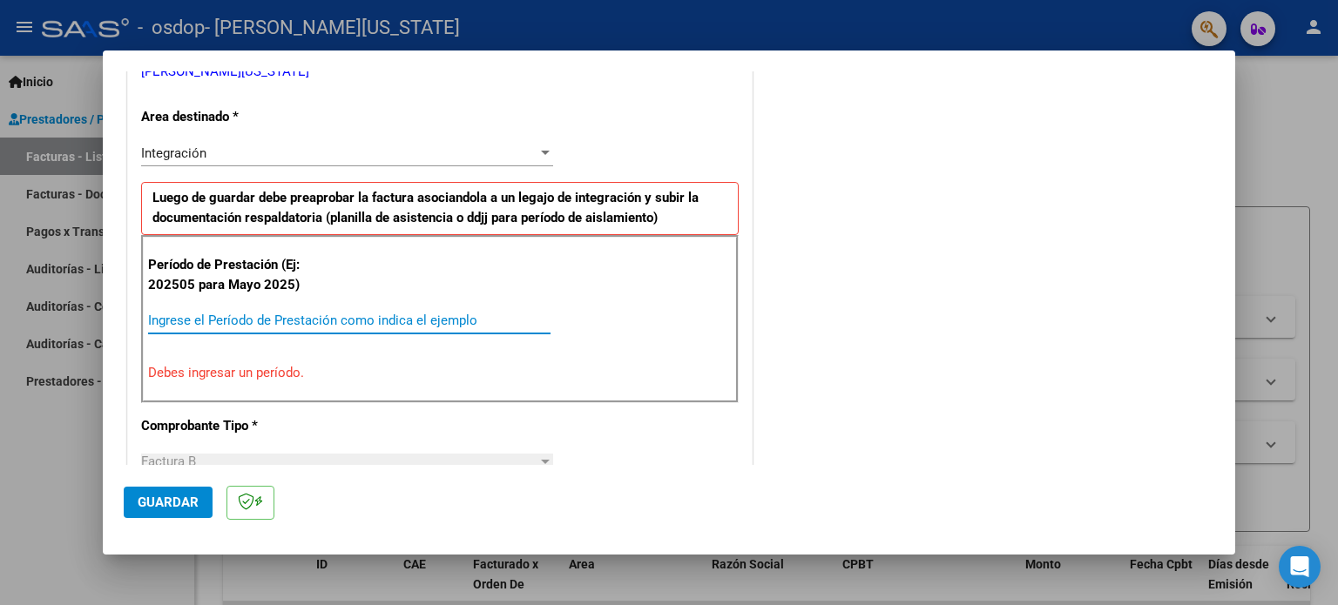
click at [298, 318] on input "Ingrese el Período de Prestación como indica el ejemplo" at bounding box center [349, 321] width 402 height 16
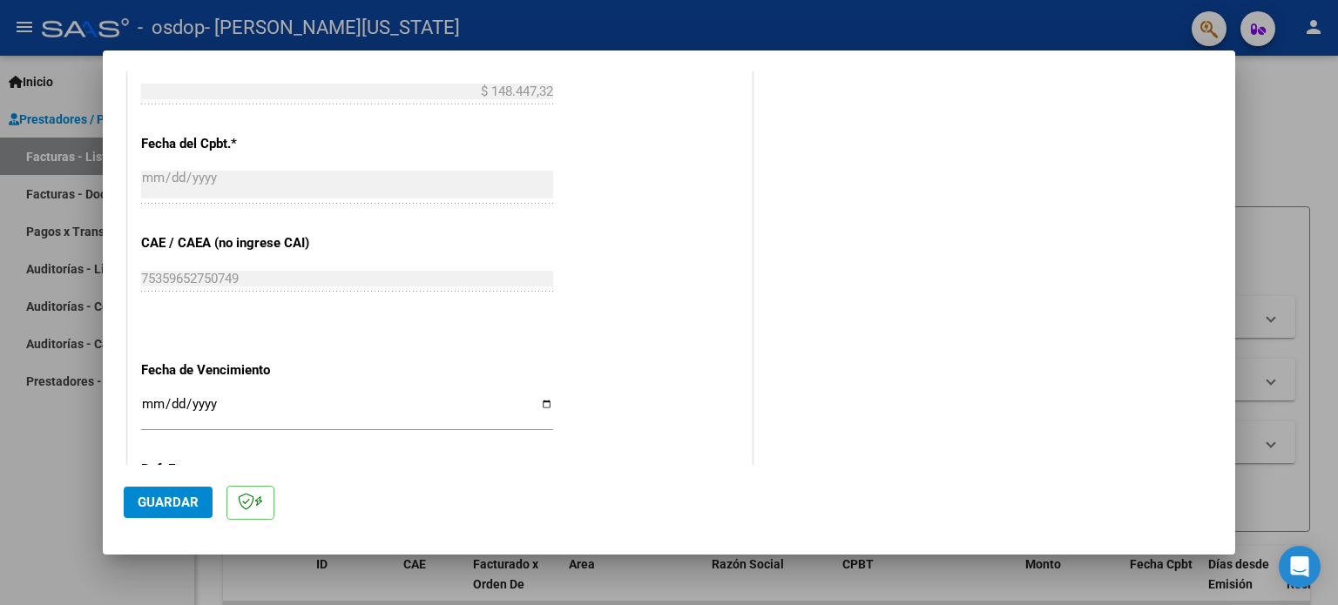
scroll to position [985, 0]
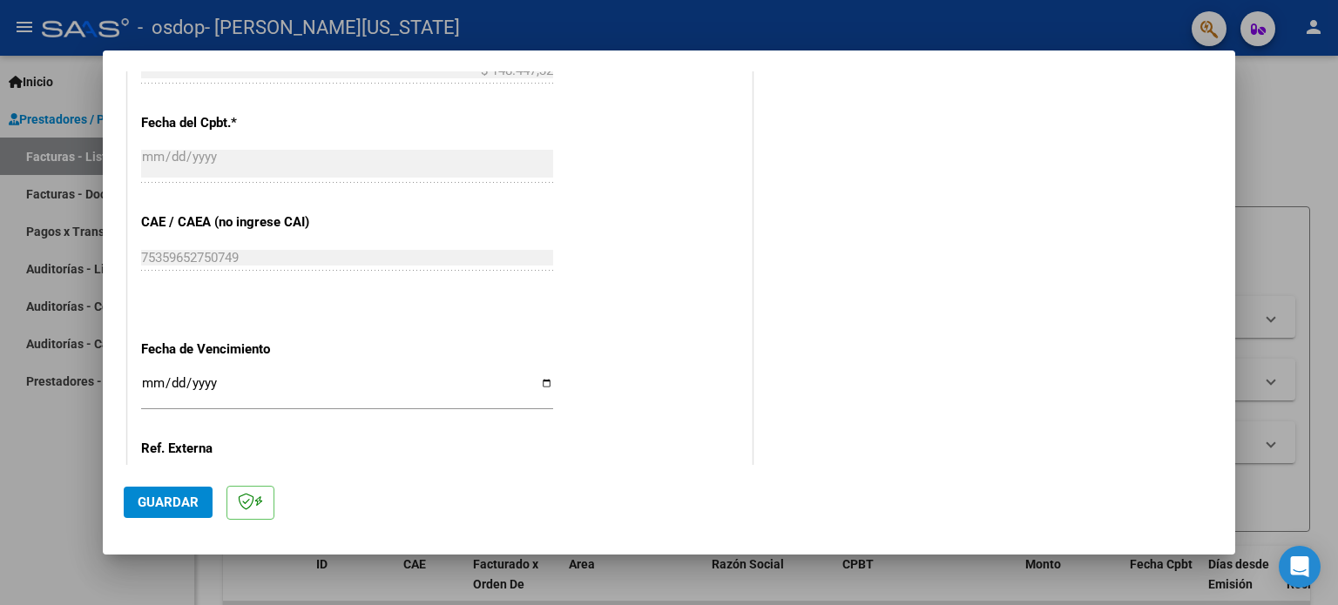
type input "202508"
click at [344, 379] on input "Ingresar la fecha" at bounding box center [347, 390] width 412 height 28
click at [173, 384] on input "Ingresar la fecha" at bounding box center [347, 390] width 412 height 28
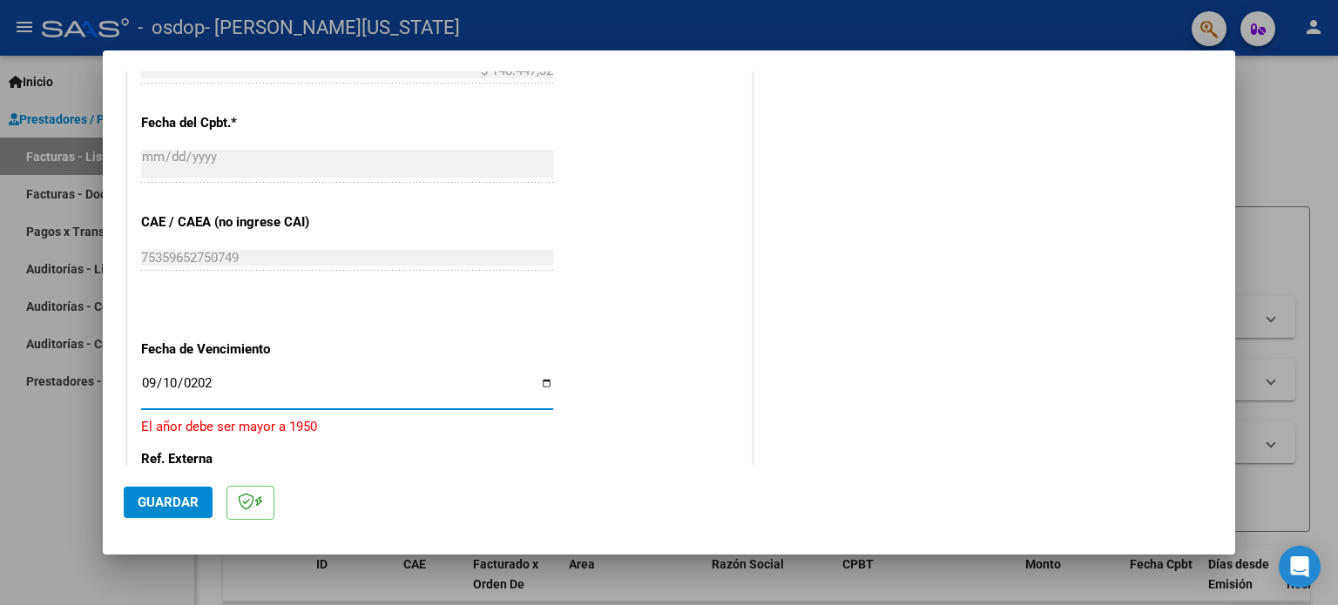
type input "[DATE]"
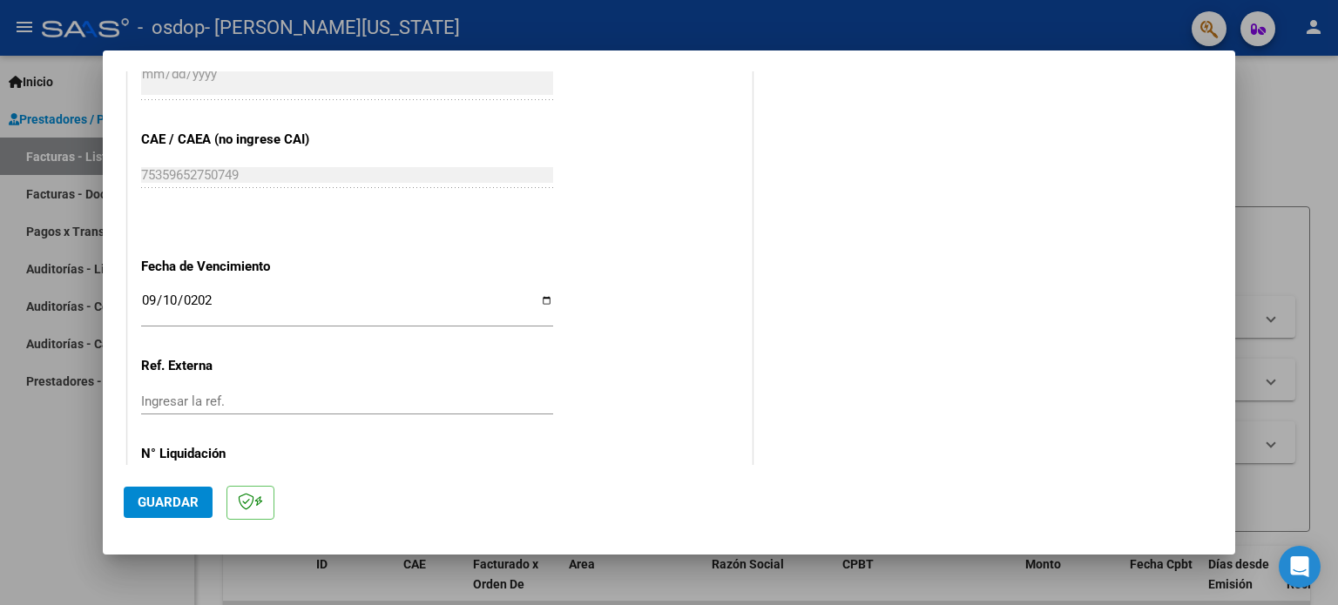
scroll to position [1137, 0]
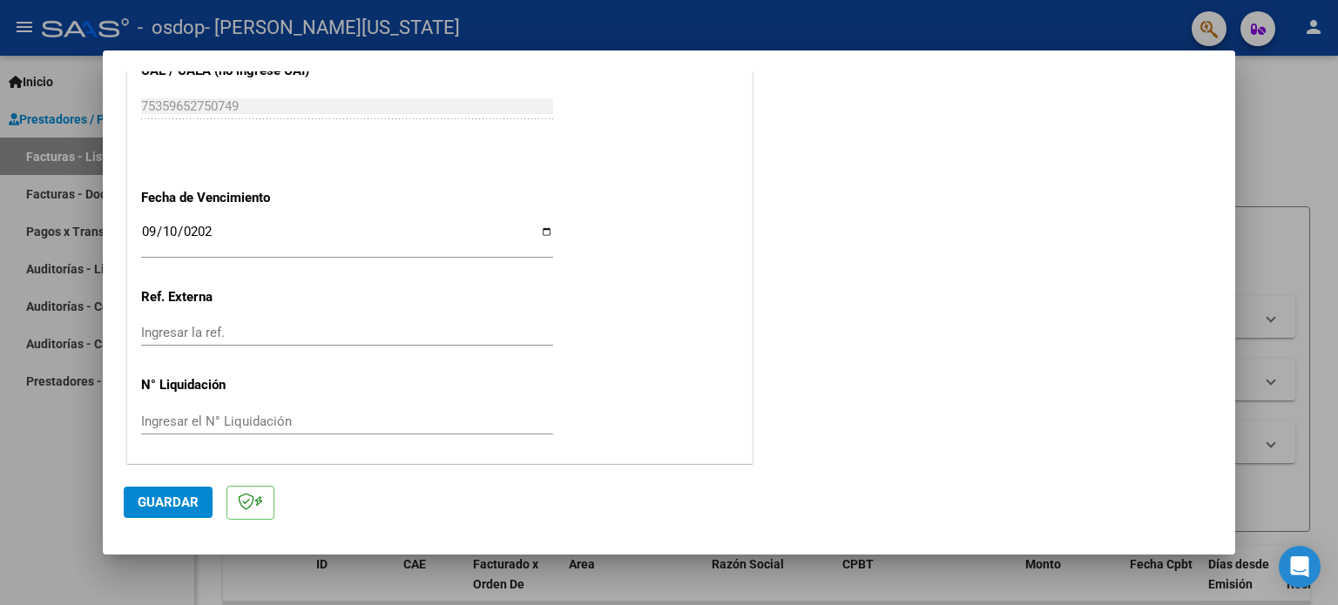
click at [181, 502] on span "Guardar" at bounding box center [168, 503] width 61 height 16
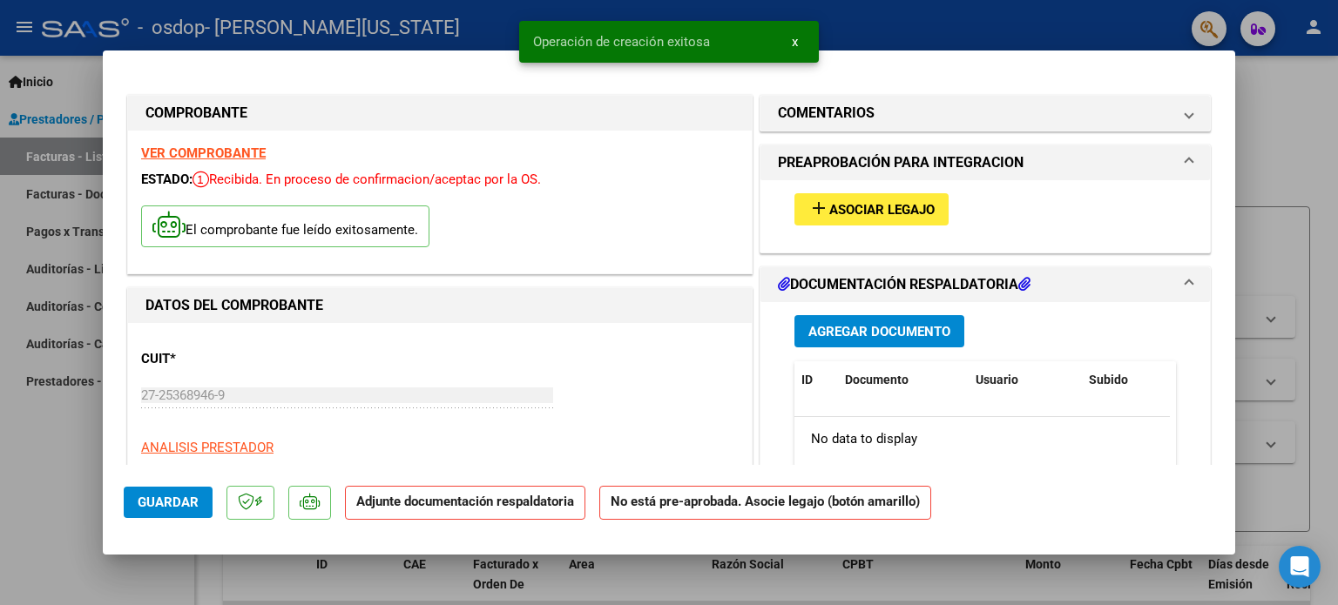
click at [864, 209] on span "Asociar Legajo" at bounding box center [881, 210] width 105 height 16
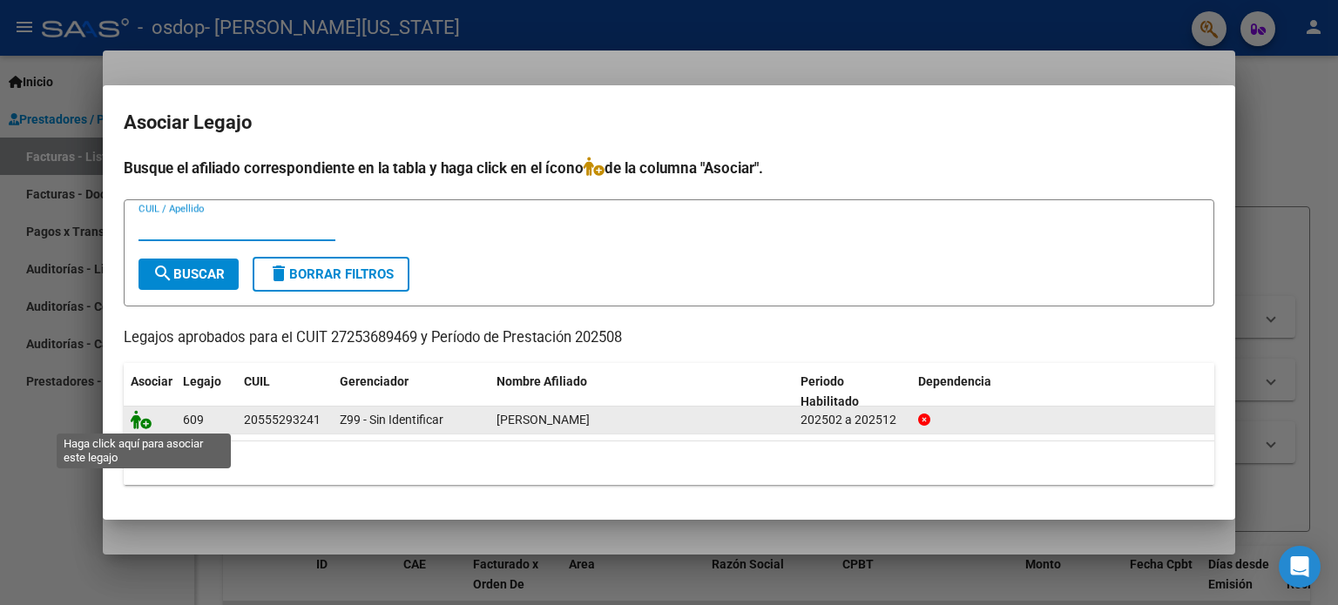
click at [142, 415] on icon at bounding box center [141, 419] width 21 height 19
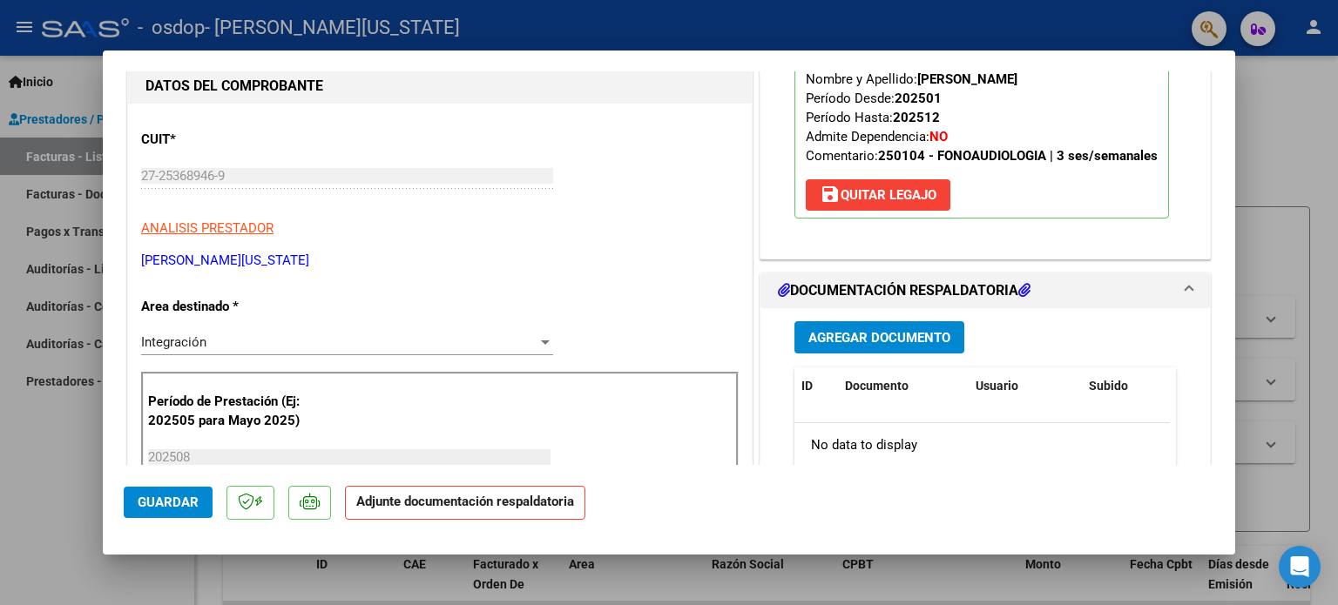
scroll to position [261, 0]
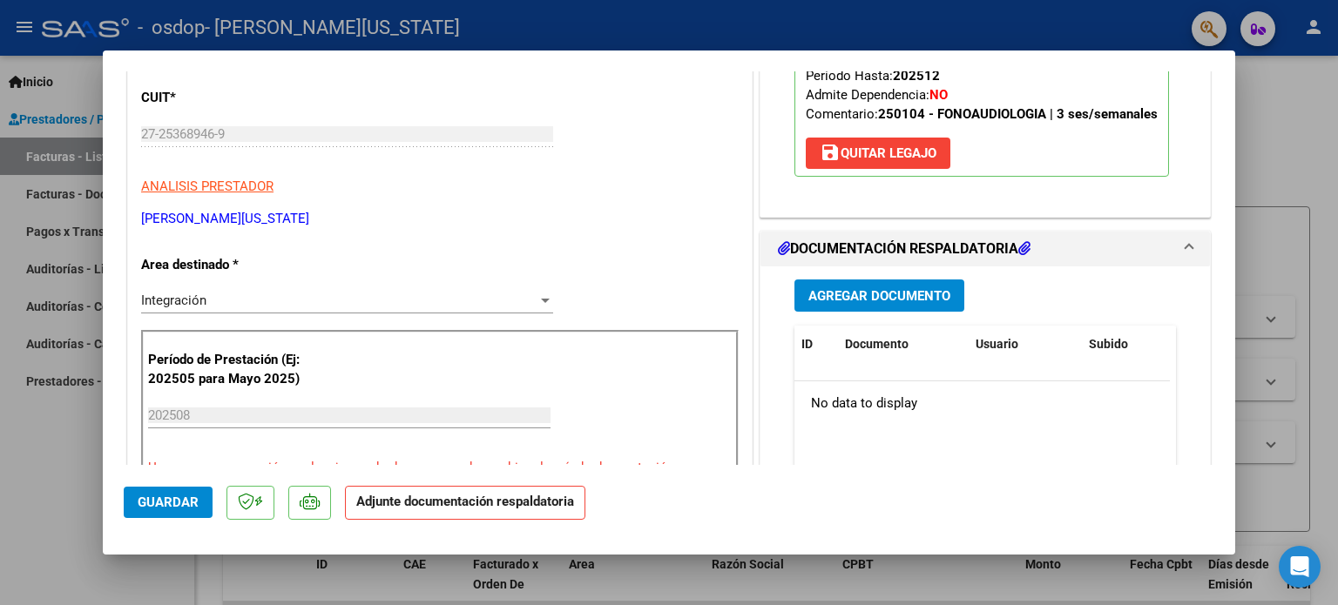
click at [889, 288] on span "Agregar Documento" at bounding box center [879, 296] width 142 height 16
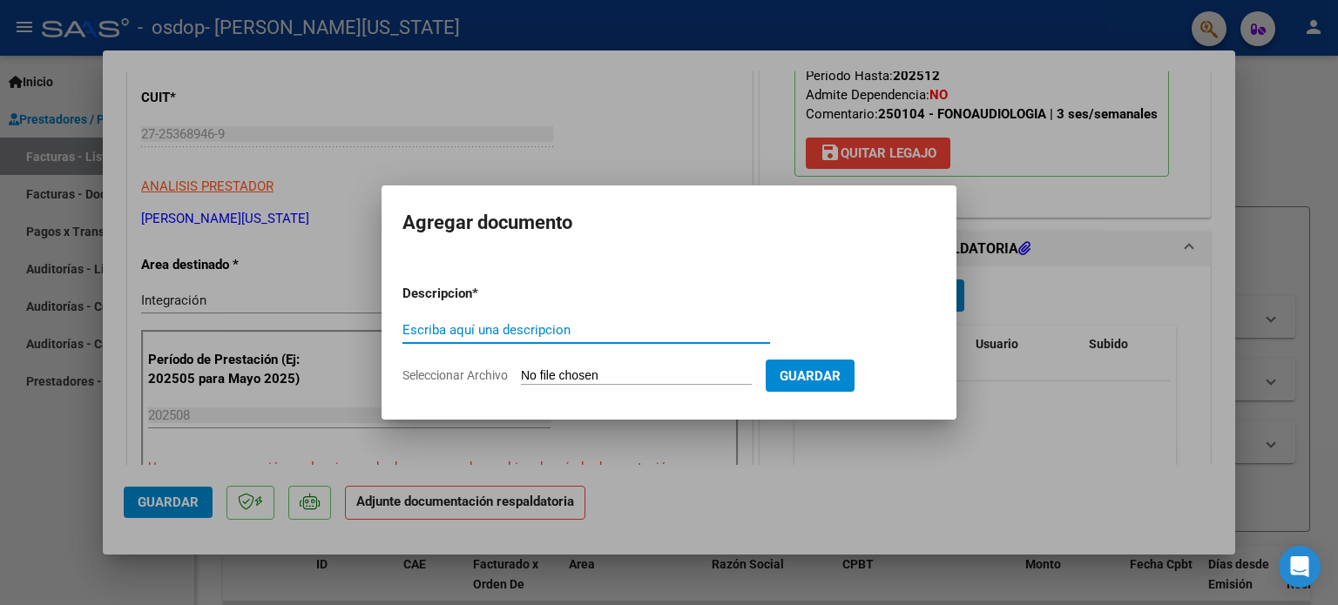
click at [519, 323] on input "Escriba aquí una descripcion" at bounding box center [586, 330] width 368 height 16
type input "Planilla de asistencia"
click at [610, 372] on input "Seleccionar Archivo" at bounding box center [636, 376] width 231 height 17
type input "C:\fakepath\Asist 08.25 [PERSON_NAME] Fono.pdf"
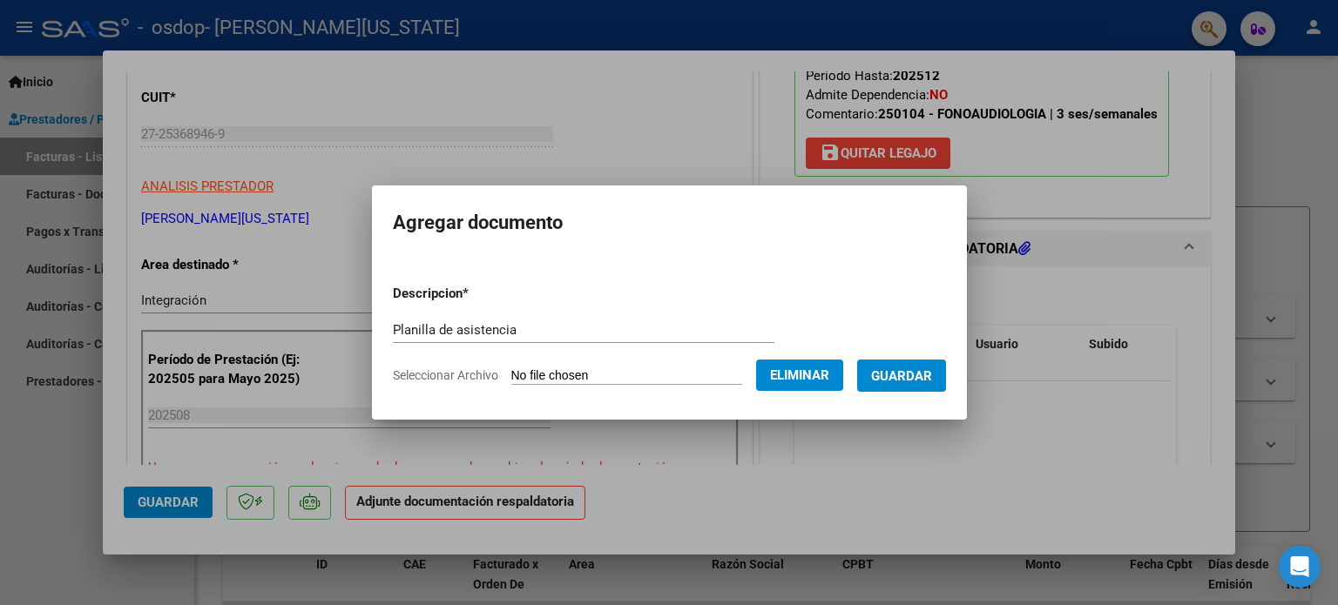
click at [920, 377] on span "Guardar" at bounding box center [901, 376] width 61 height 16
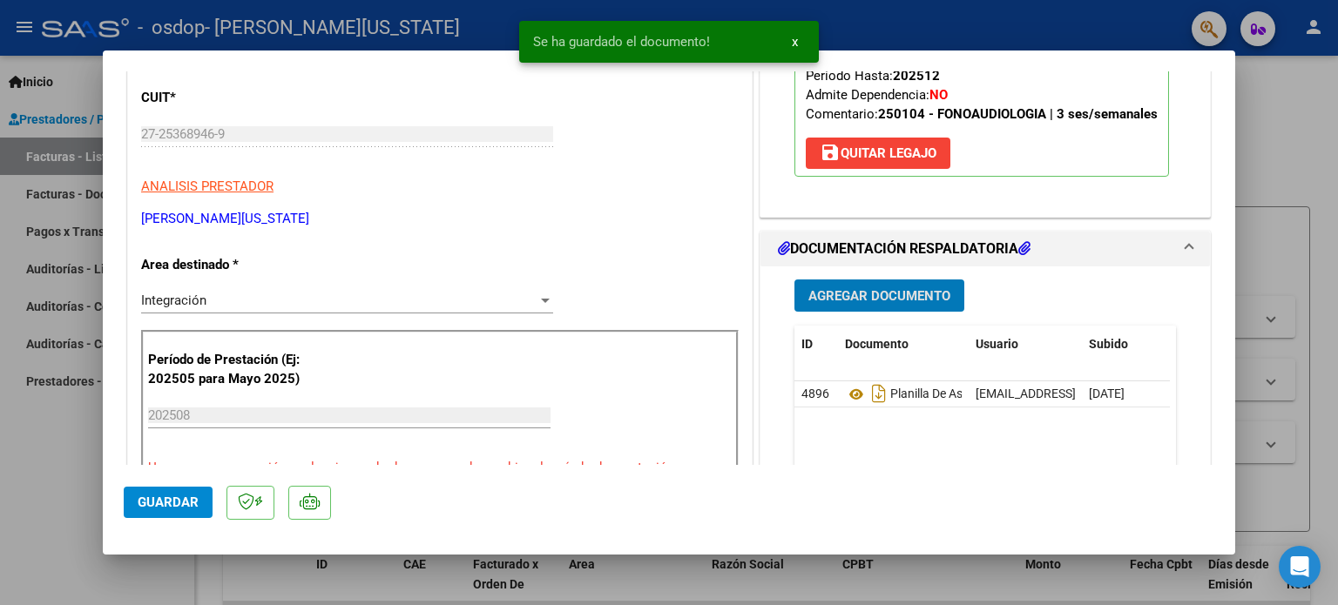
click at [901, 295] on span "Agregar Documento" at bounding box center [879, 296] width 142 height 16
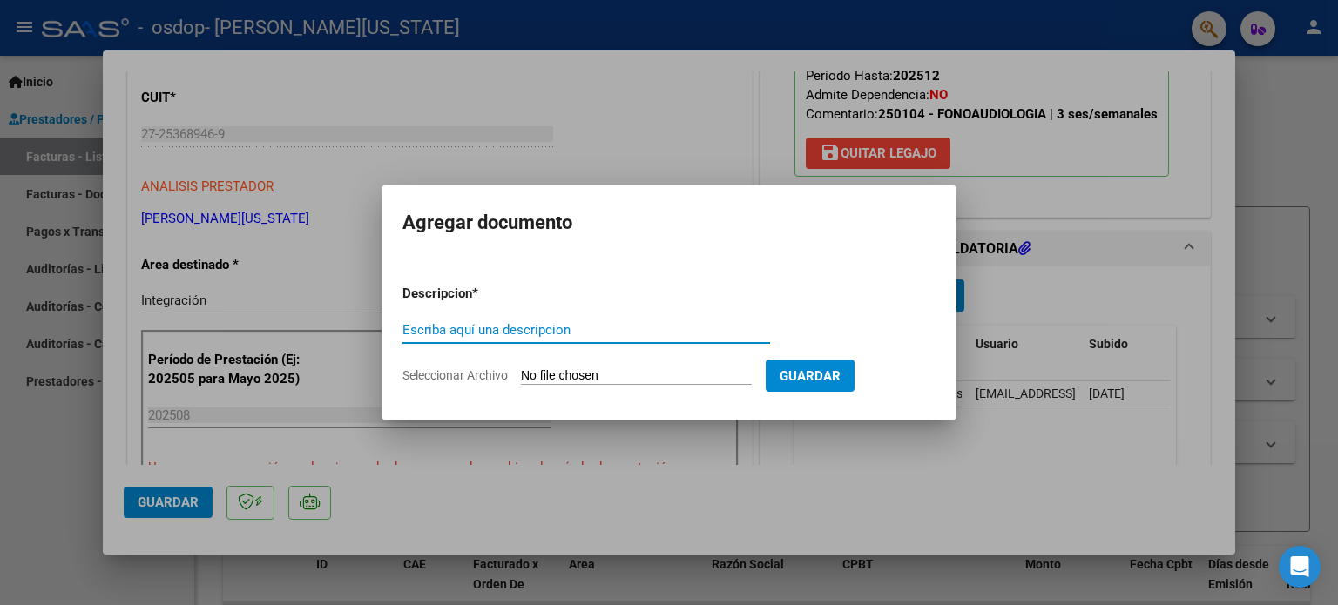
click at [735, 375] on input "Seleccionar Archivo" at bounding box center [636, 376] width 231 height 17
type input "C:\fakepath\Autorizacion [PERSON_NAME].pdf"
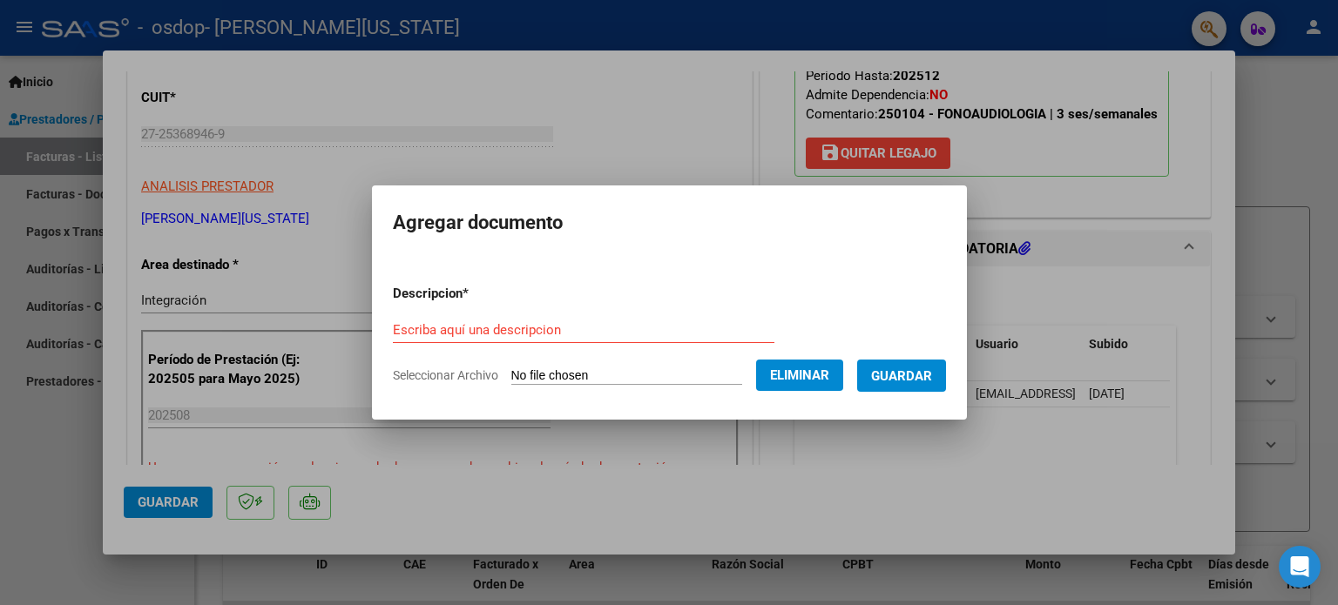
click at [582, 333] on input "Escriba aquí una descripcion" at bounding box center [583, 330] width 381 height 16
type input "Autorizacion"
click at [907, 369] on span "Guardar" at bounding box center [901, 376] width 61 height 16
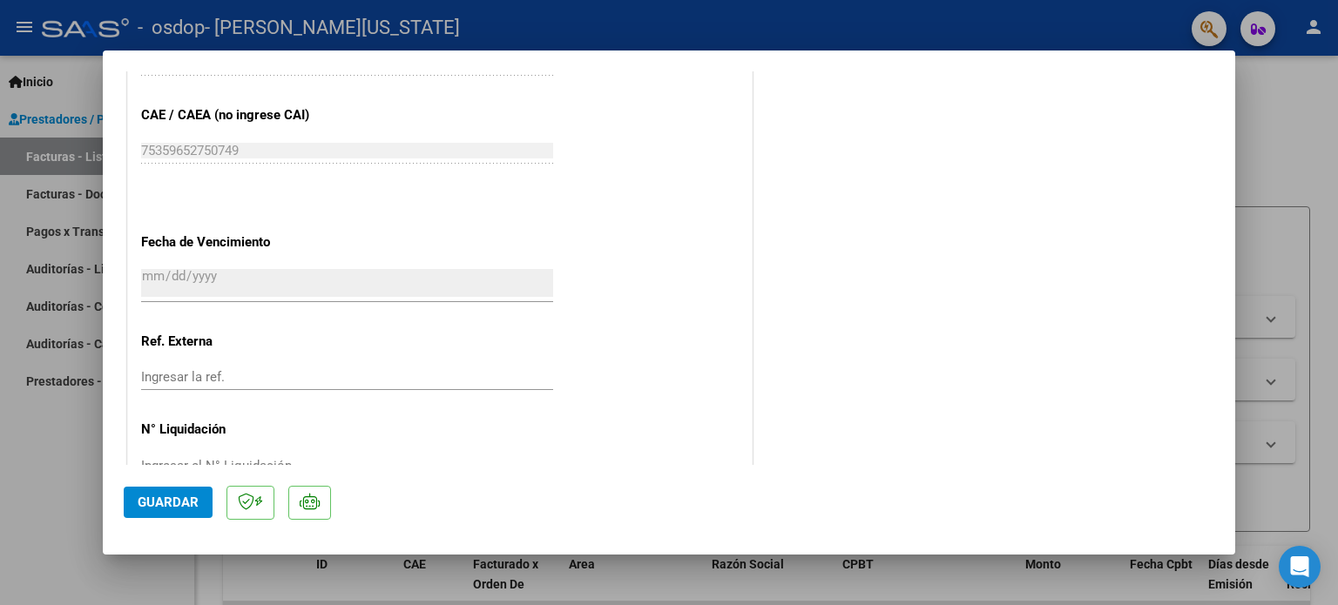
scroll to position [1164, 0]
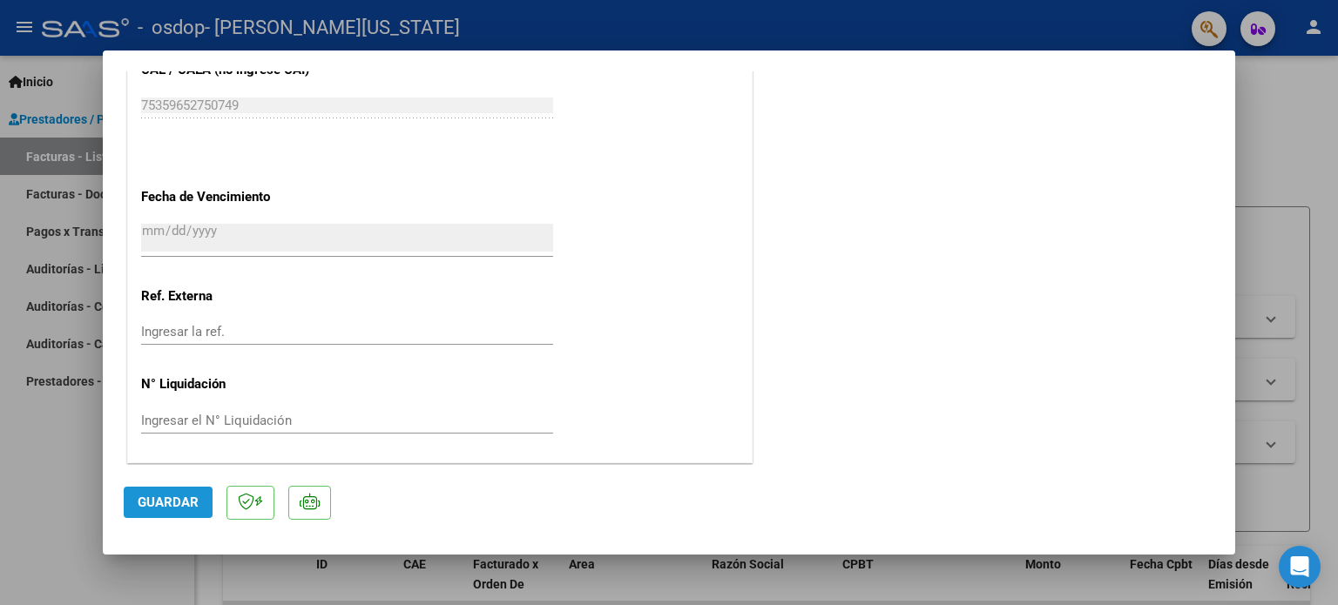
click at [171, 507] on span "Guardar" at bounding box center [168, 503] width 61 height 16
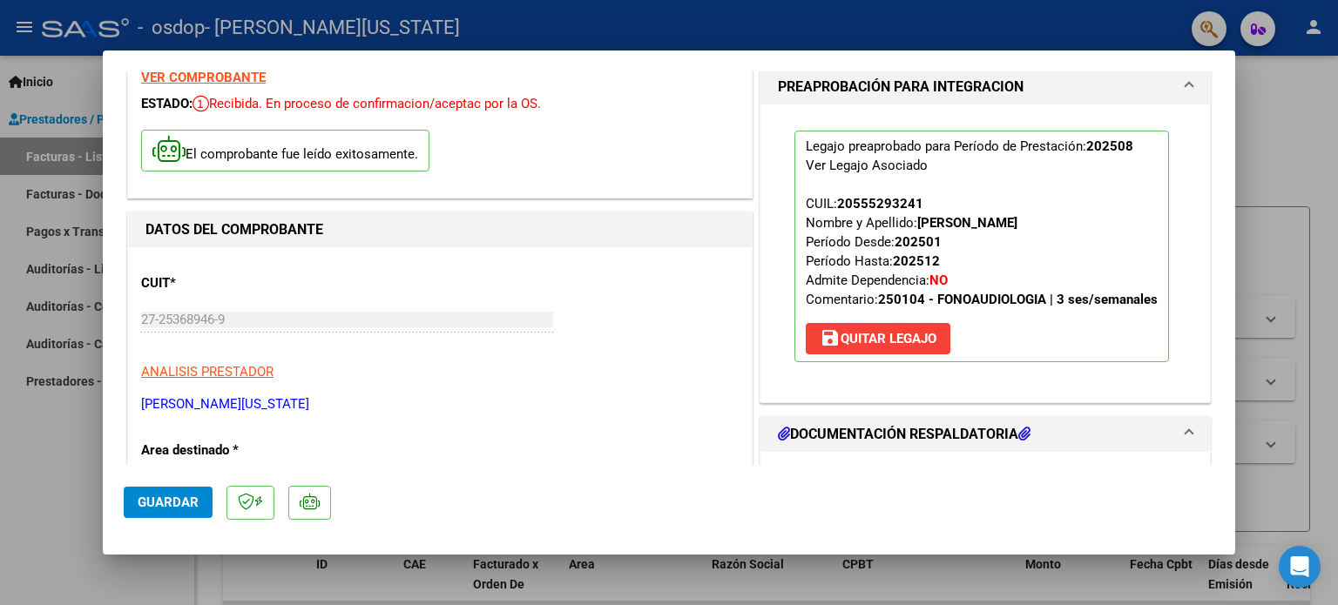
scroll to position [72, 0]
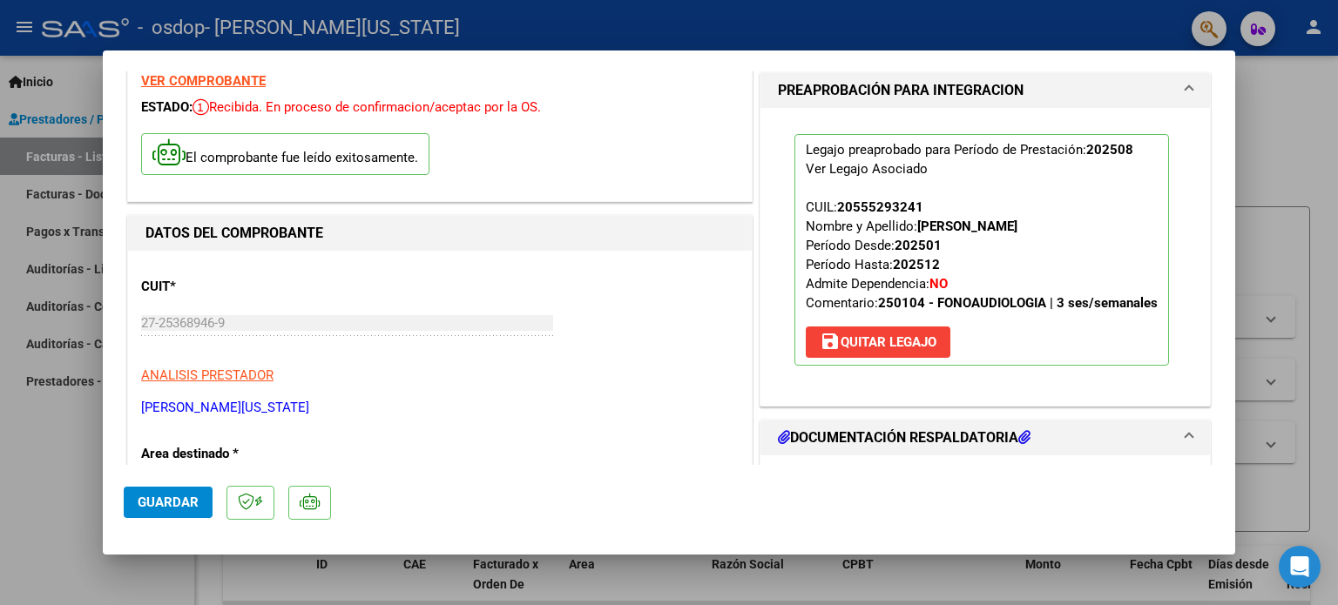
click at [1310, 140] on div at bounding box center [669, 302] width 1338 height 605
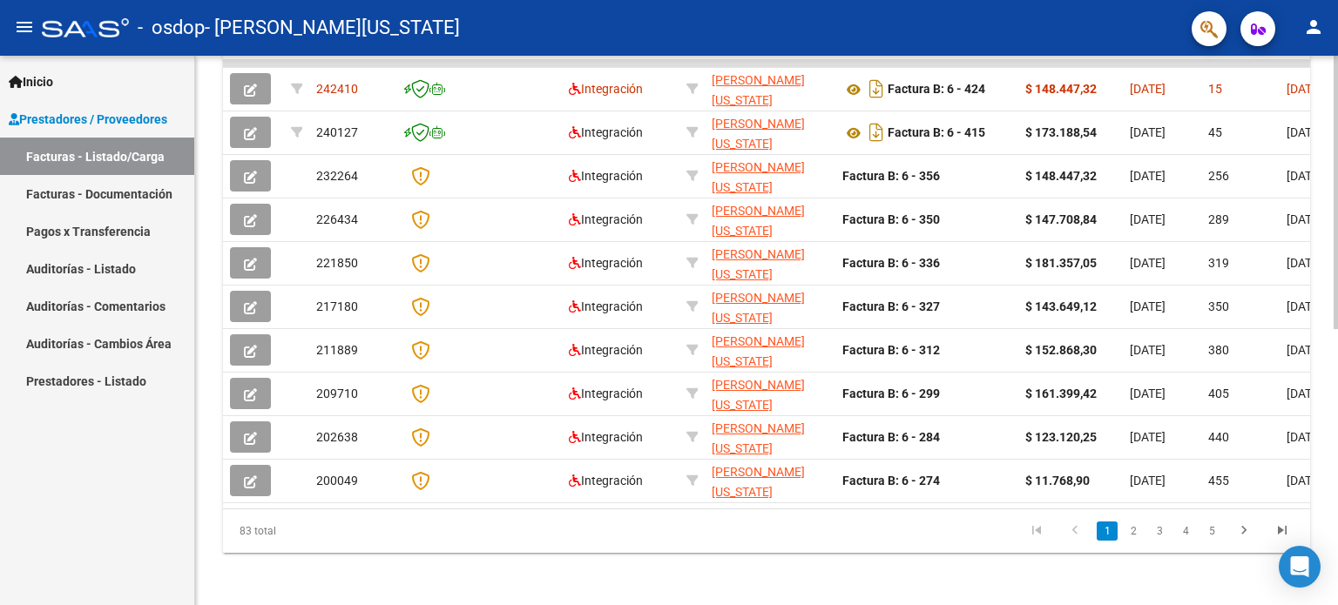
scroll to position [556, 0]
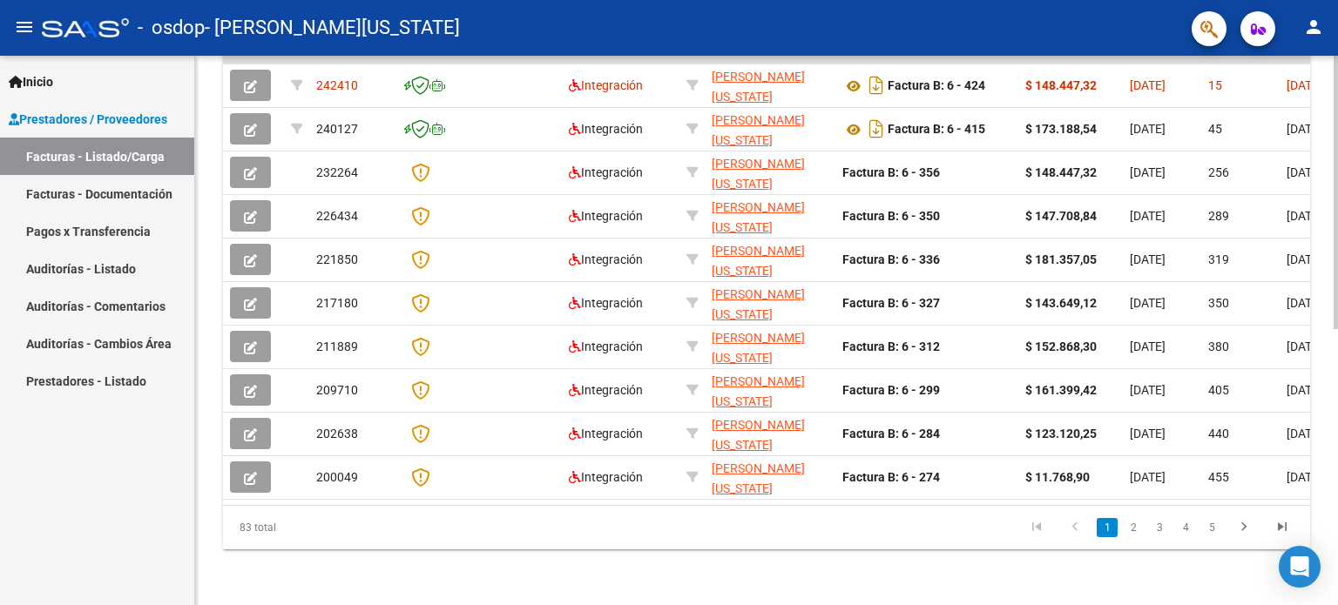
click at [1330, 523] on div "Video tutorial PRESTADORES -> Listado de CPBTs Emitidos por Prestadores / Prove…" at bounding box center [768, 58] width 1147 height 1095
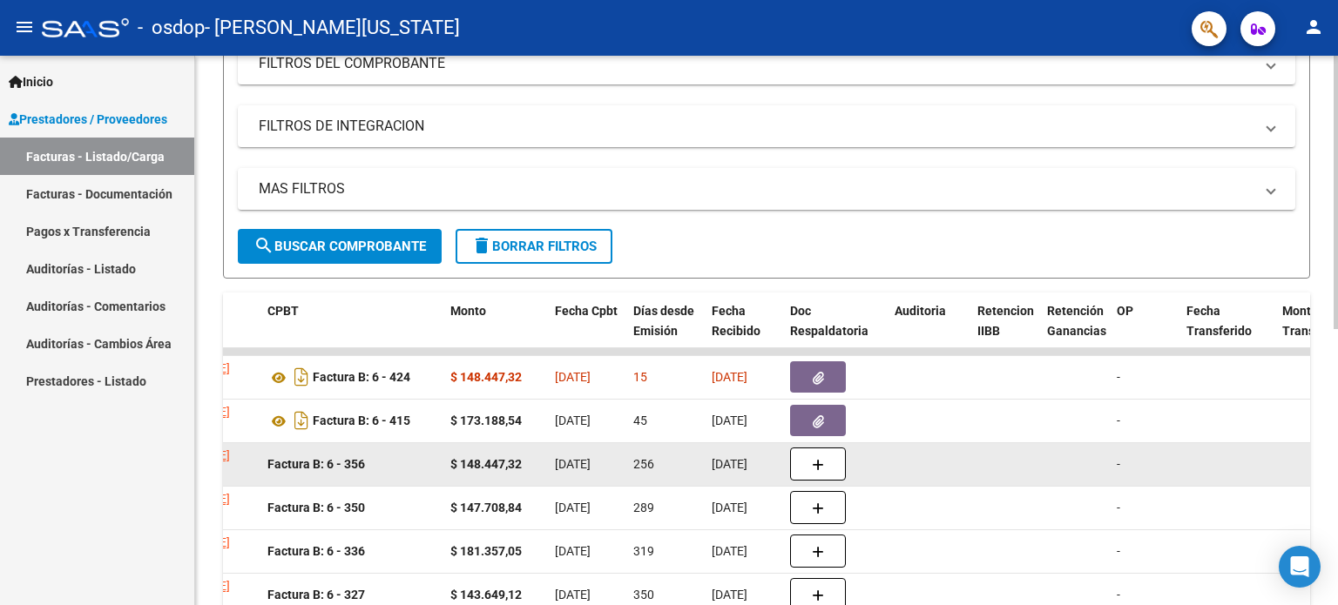
scroll to position [207, 0]
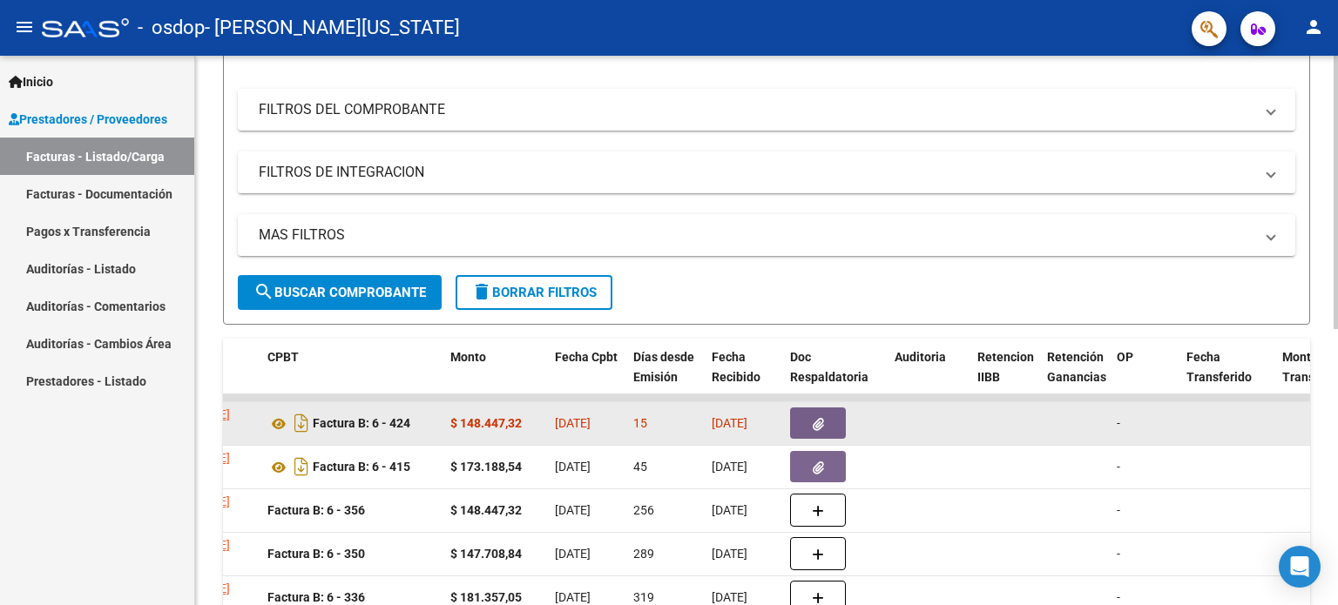
click at [813, 411] on button "button" at bounding box center [818, 423] width 56 height 31
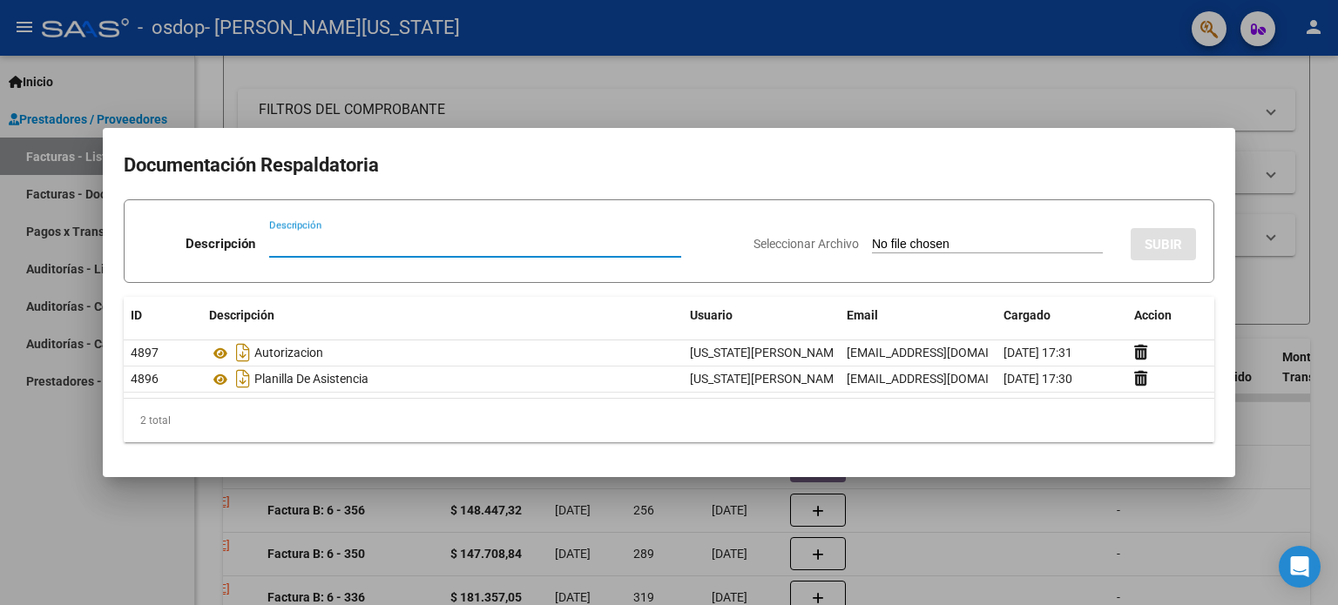
click at [1144, 511] on div at bounding box center [669, 302] width 1338 height 605
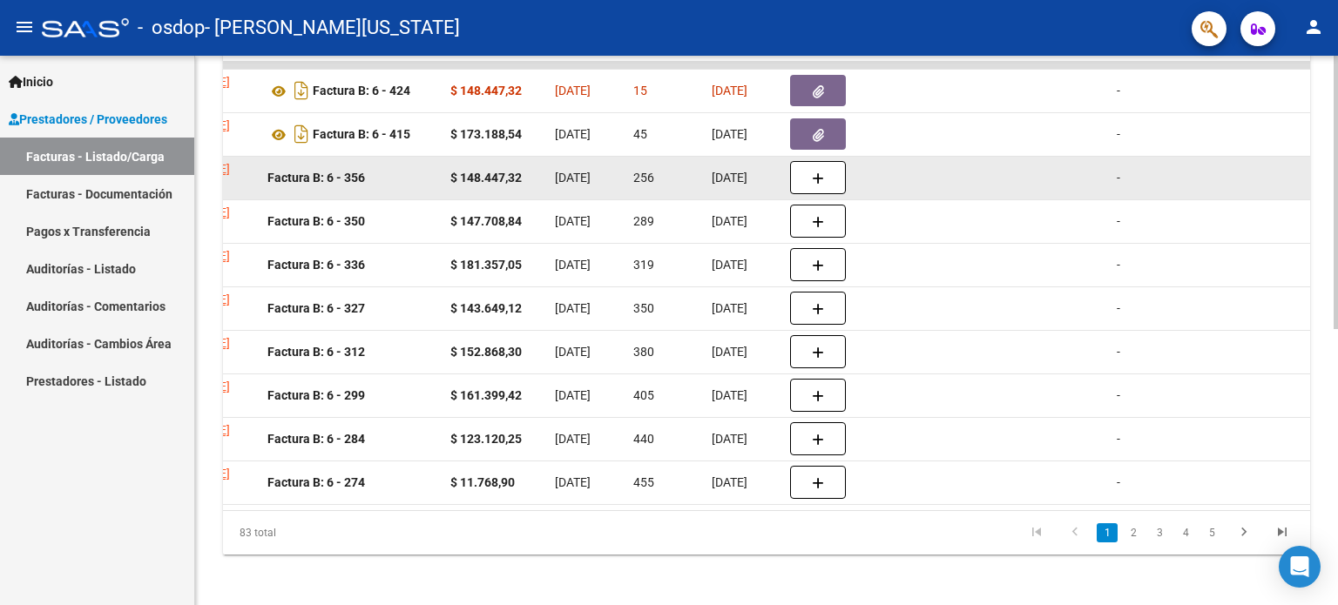
scroll to position [556, 0]
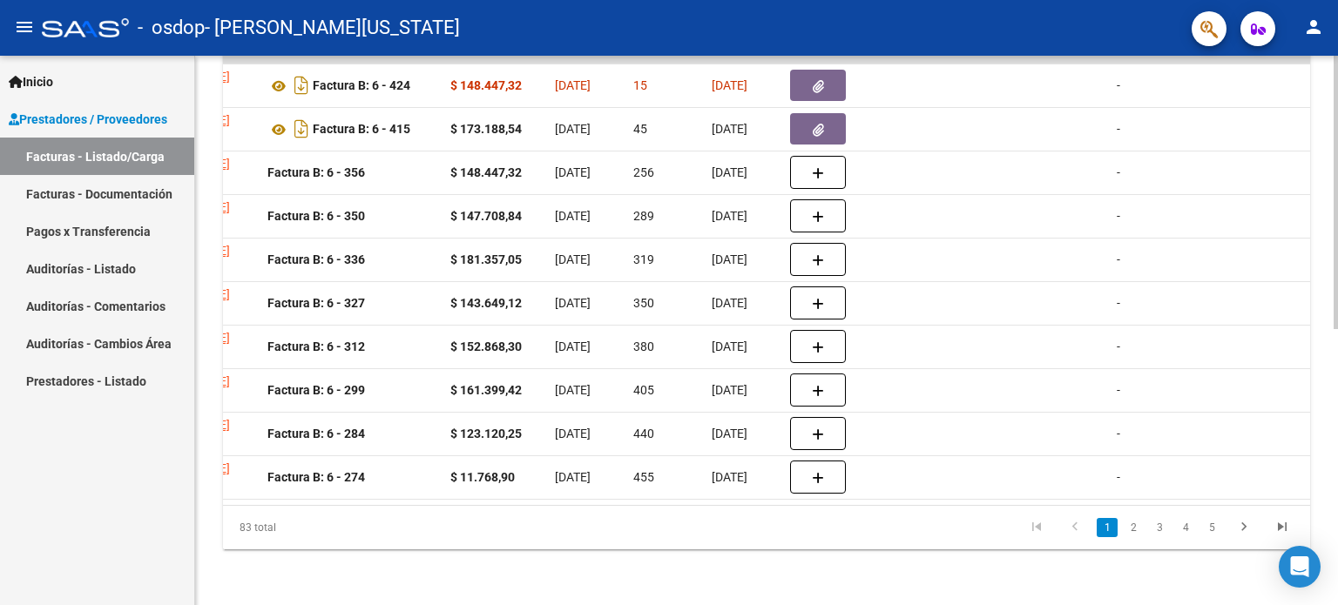
drag, startPoint x: 681, startPoint y: 489, endPoint x: 634, endPoint y: 494, distance: 47.2
click at [634, 494] on datatable-body "242410 Integración [PERSON_NAME][US_STATE] 27253689469 Factura B: 6 - 424 $ 148…" at bounding box center [766, 281] width 1087 height 449
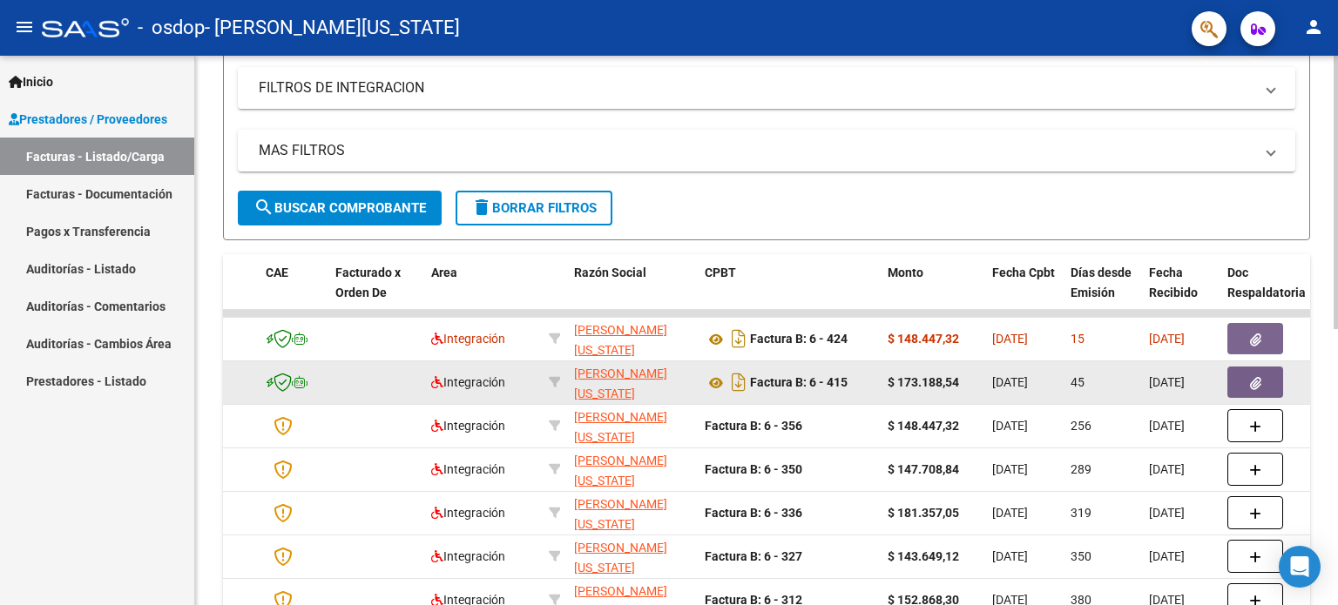
scroll to position [294, 0]
